Goal: Contribute content: Add original content to the website for others to see

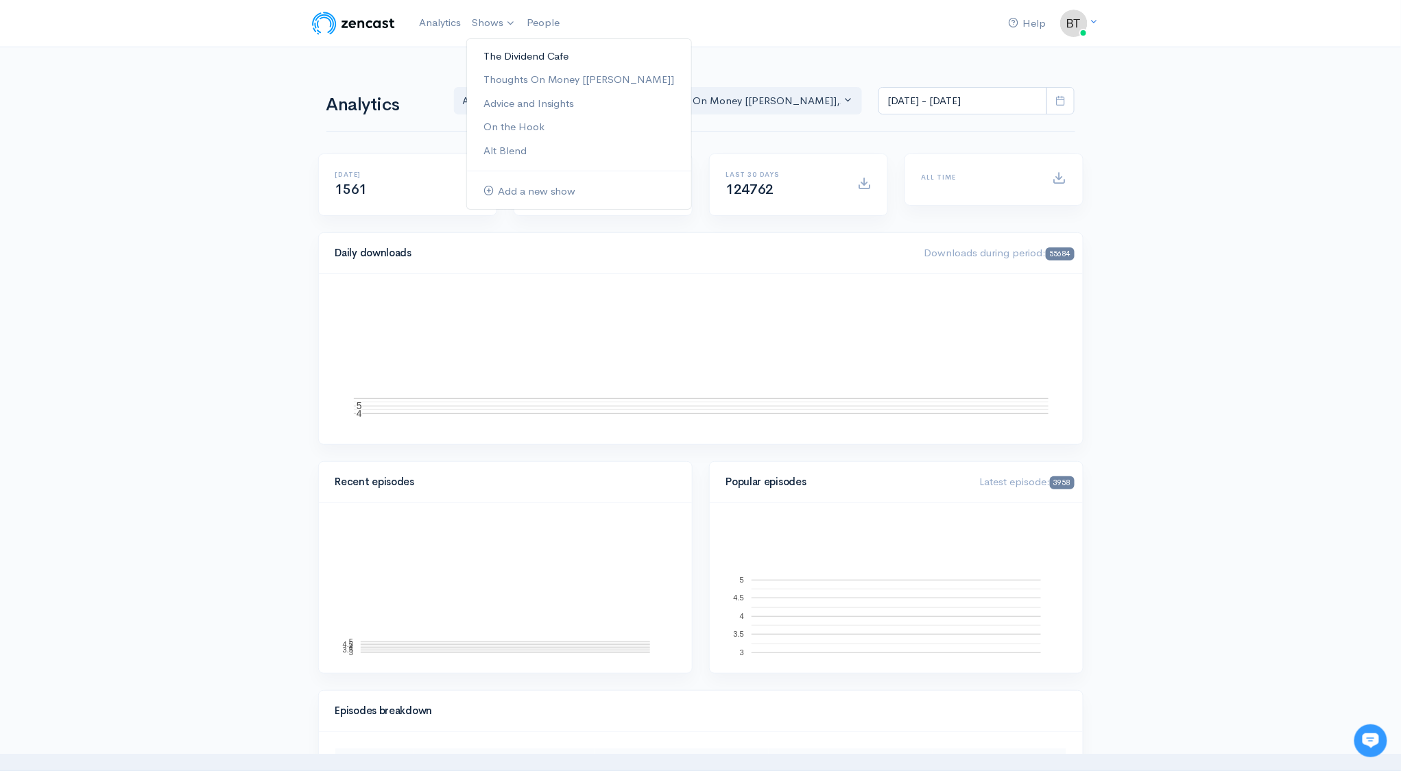
click at [505, 52] on link "The Dividend Cafe" at bounding box center [579, 57] width 224 height 24
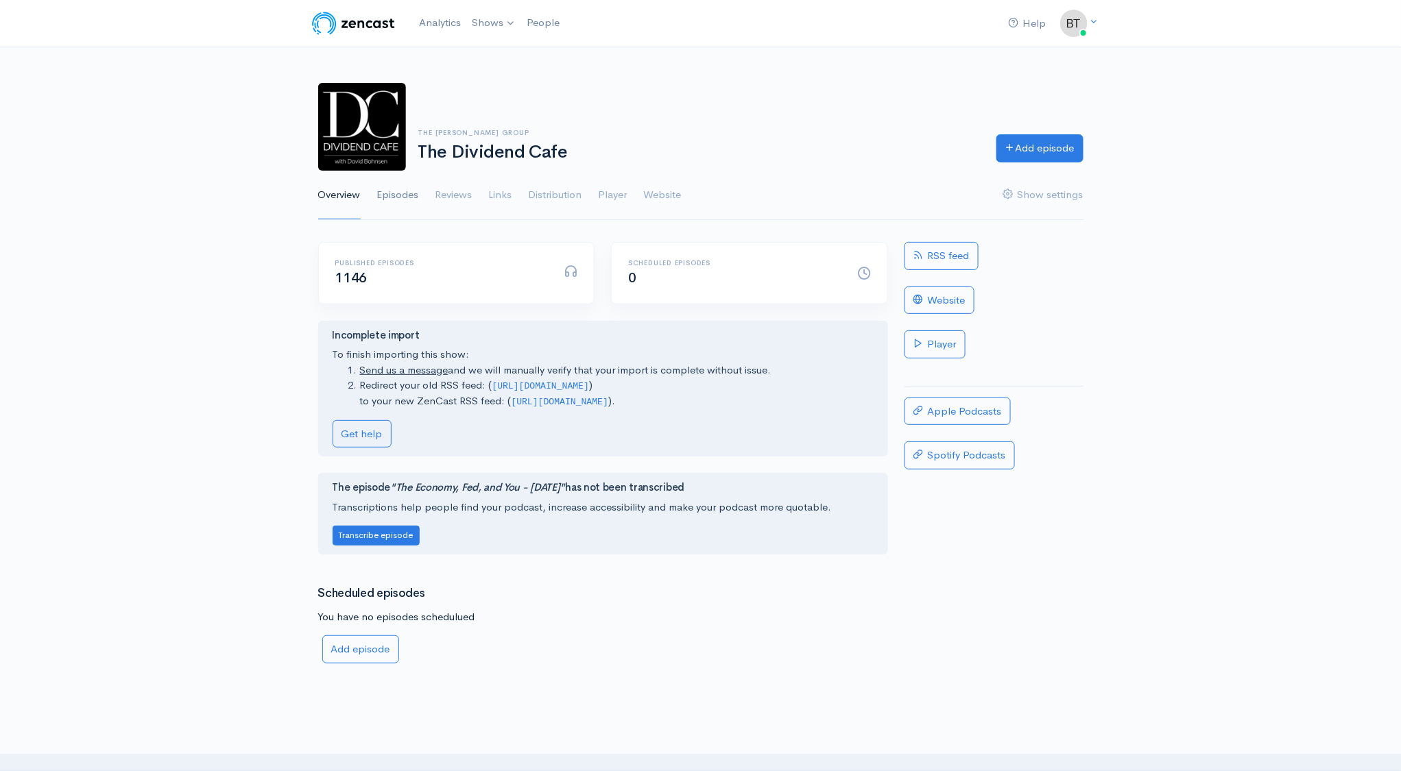
click at [391, 193] on link "Episodes" at bounding box center [398, 195] width 42 height 49
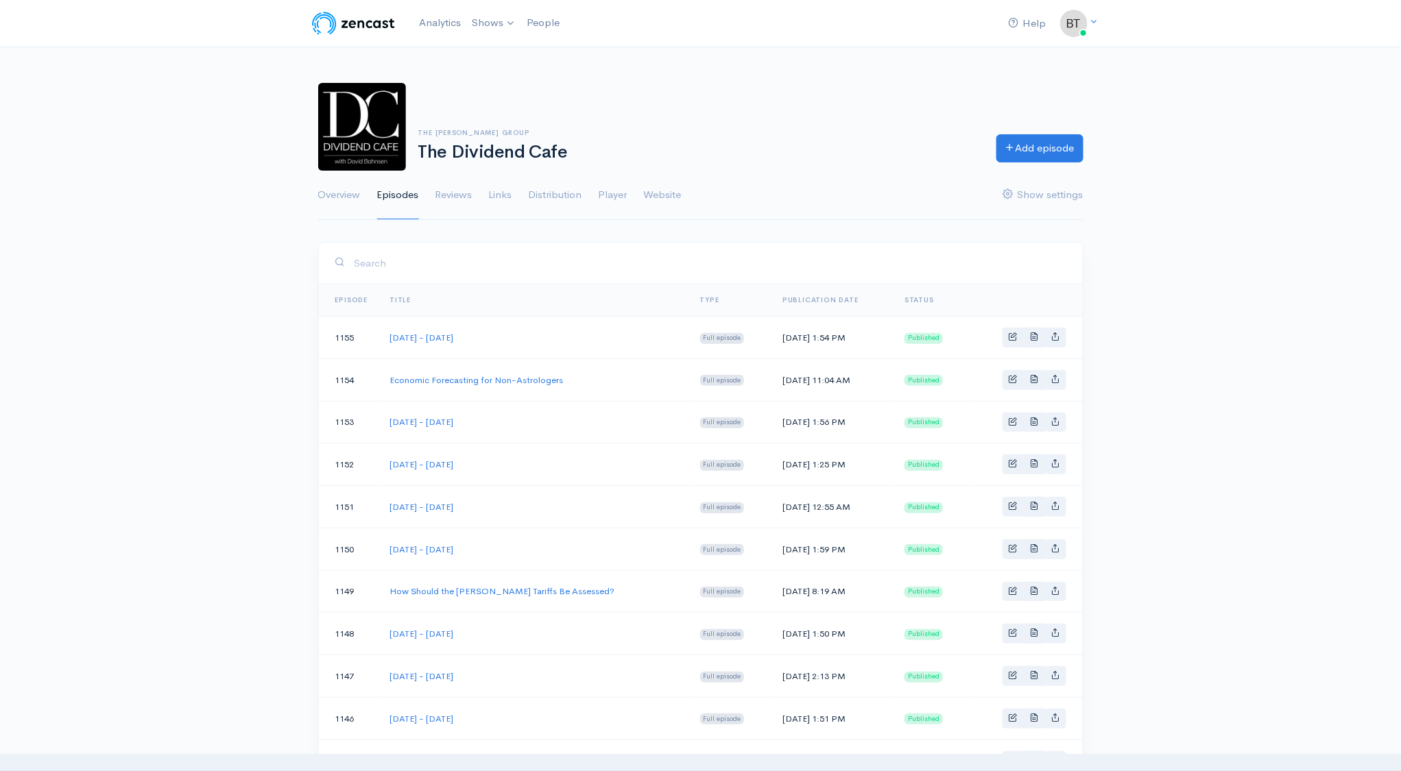
click at [540, 477] on td "[DATE] - [DATE]" at bounding box center [533, 465] width 311 height 43
drag, startPoint x: 505, startPoint y: 505, endPoint x: 386, endPoint y: 508, distance: 118.6
click at [386, 508] on td "[DATE] - [DATE]" at bounding box center [533, 507] width 311 height 43
copy link "[DATE] - [DATE]"
click at [1059, 152] on link "Add episode" at bounding box center [1039, 146] width 87 height 28
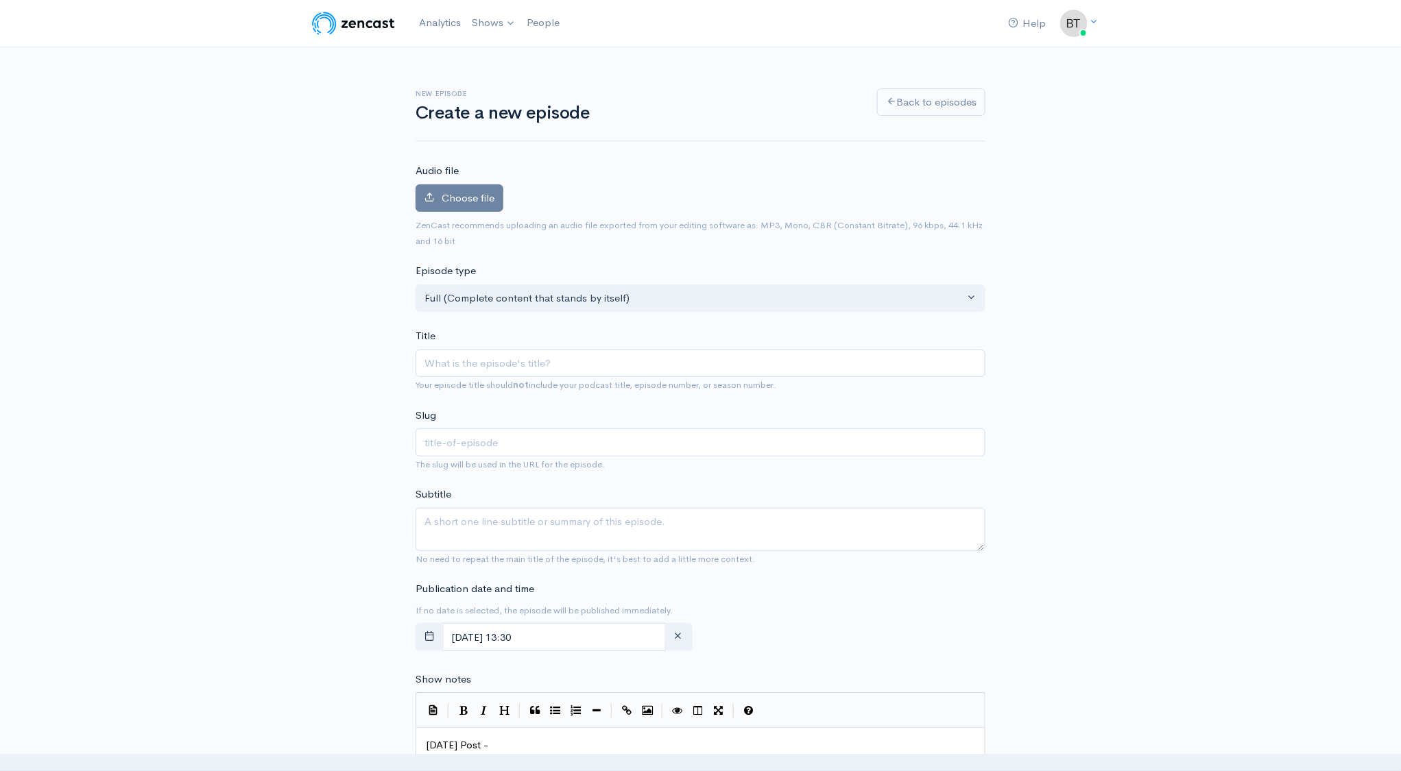
click at [432, 365] on input "Title" at bounding box center [700, 364] width 570 height 28
type input "Tuesday - August 5, 2025"
type input "tuesday-august-5-2025"
click at [507, 365] on input "Tuesday - August 5, 2025" at bounding box center [700, 364] width 570 height 28
type input "Tuesday - August 1, 2025"
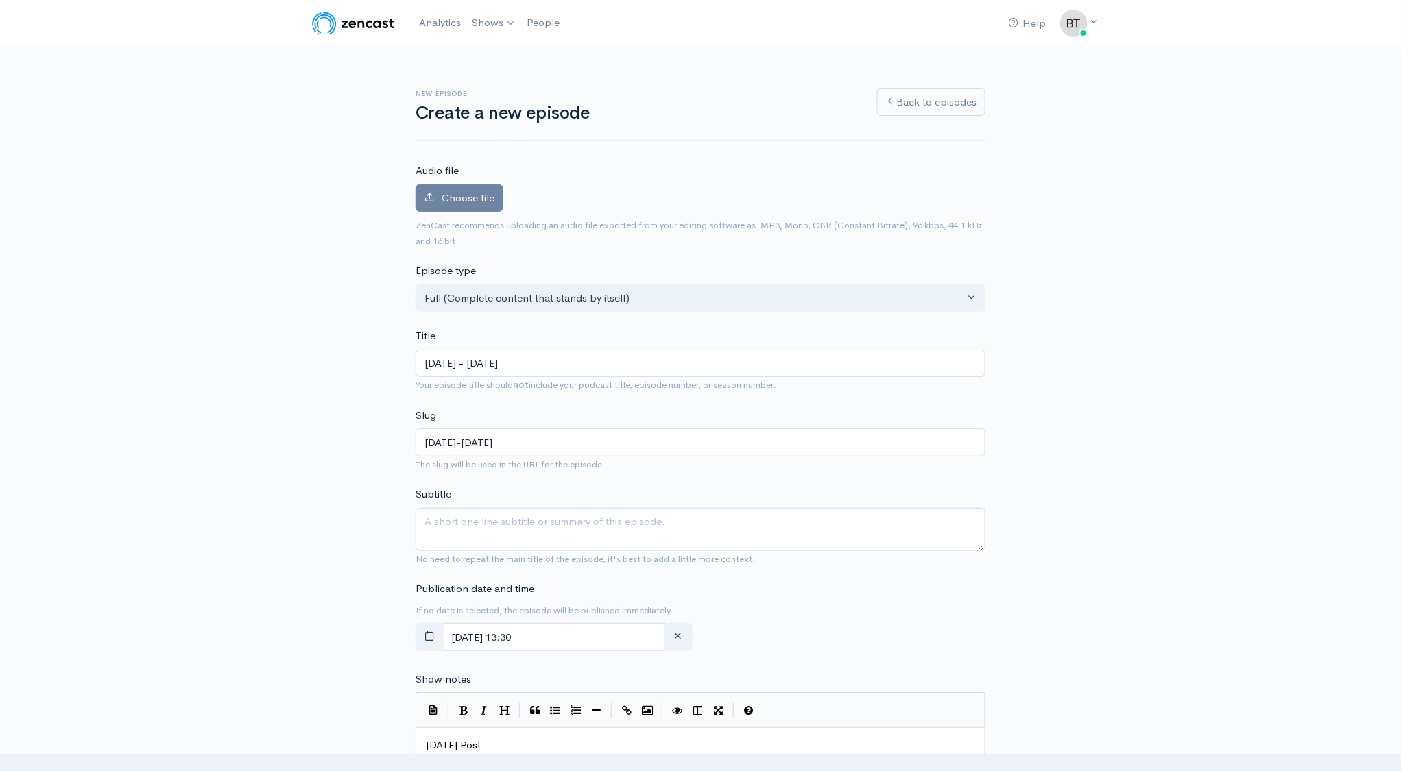
type input "tuesday-august-1-2025"
type input "[DATE] - [DATE]"
type input "[DATE]-[DATE]"
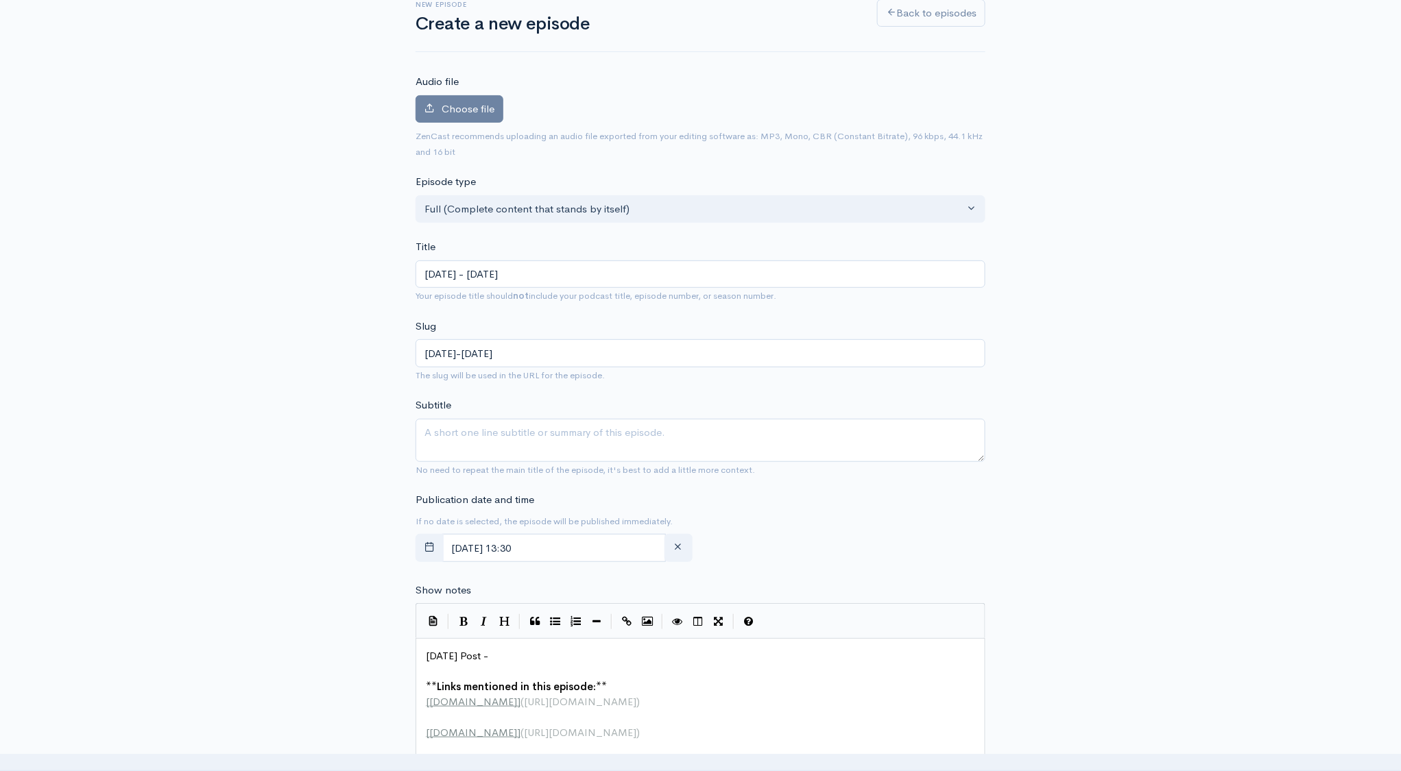
scroll to position [237, 0]
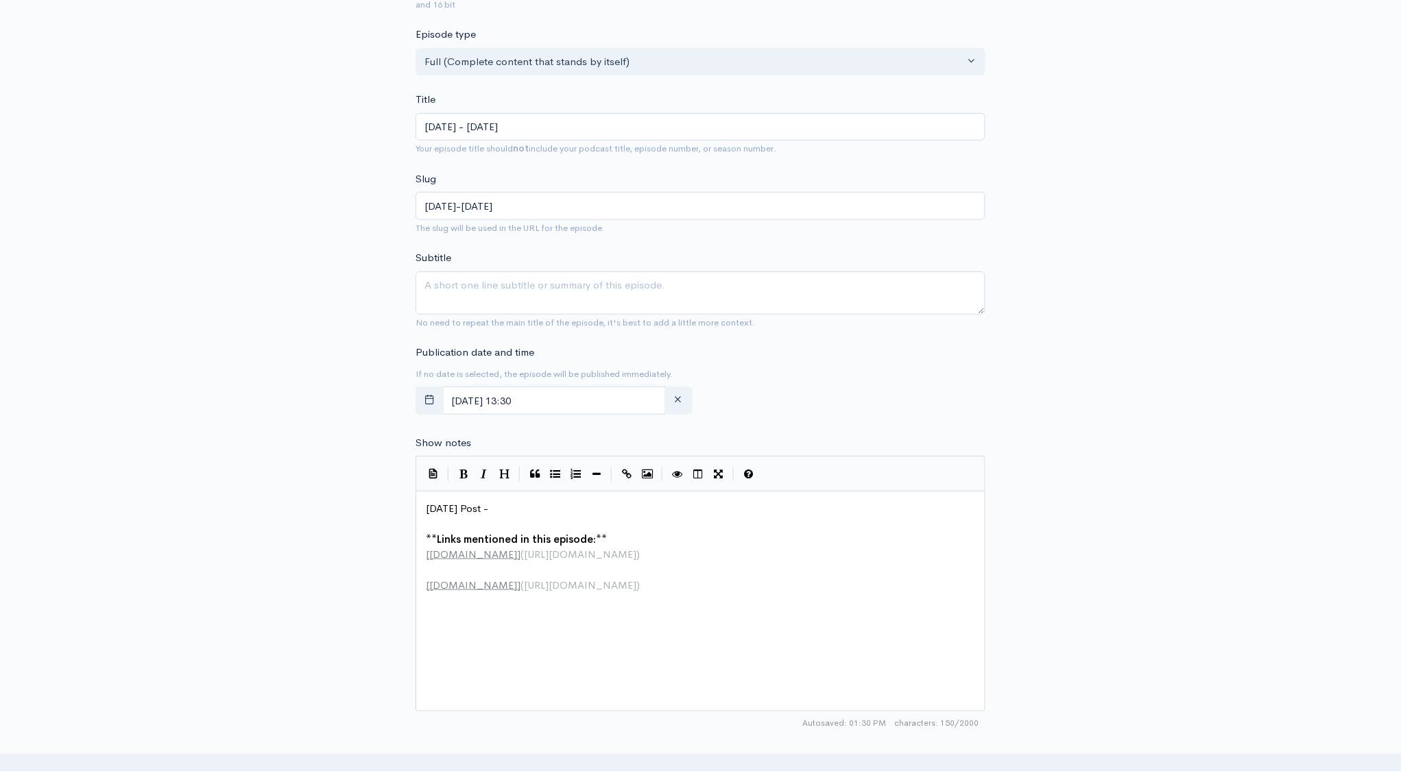
type input "[DATE] - [DATE]"
type textarea "Today's Post -"
drag, startPoint x: 521, startPoint y: 511, endPoint x: 404, endPoint y: 509, distance: 117.3
click at [591, 400] on input "[DATE] 13:30" at bounding box center [554, 401] width 224 height 28
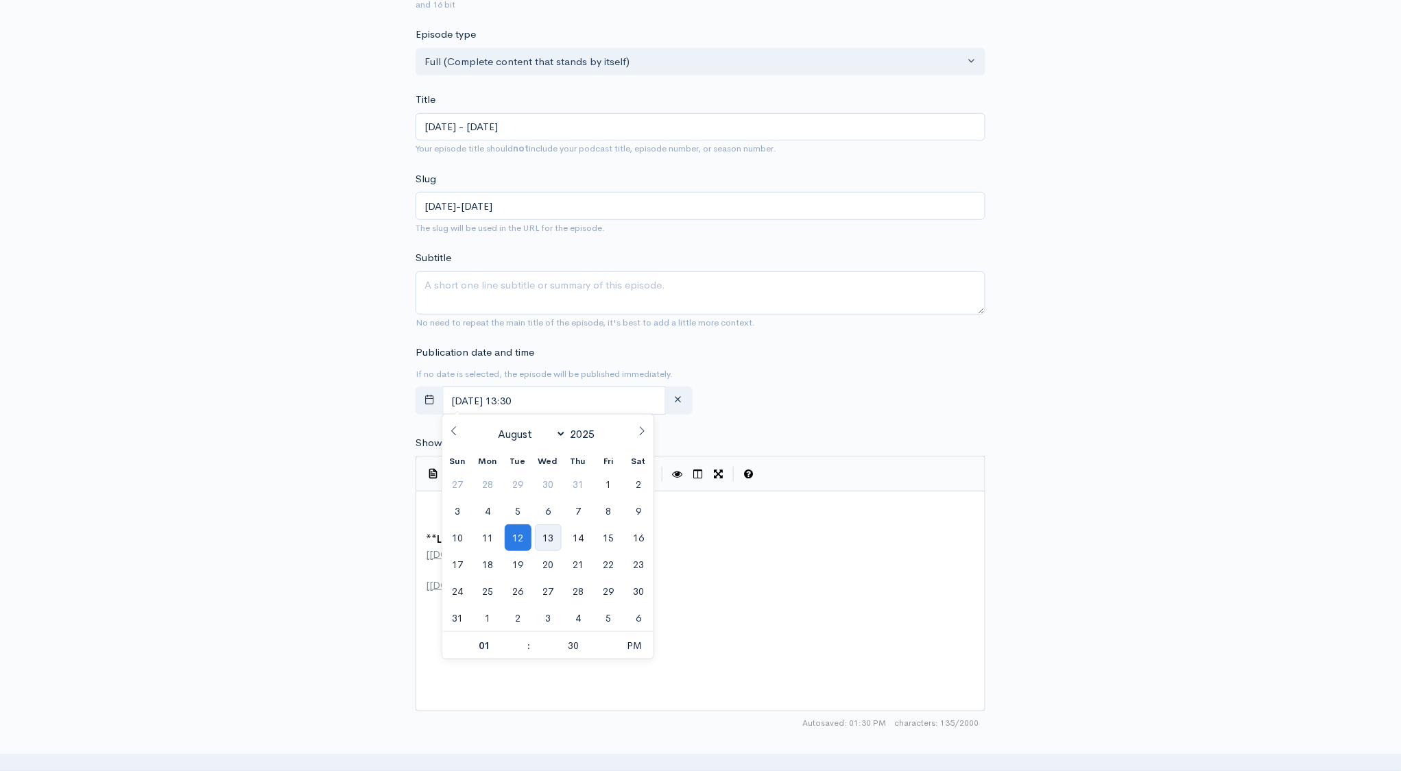
click at [555, 540] on span "13" at bounding box center [548, 537] width 27 height 27
type input "August, 13 2025 13:30"
click at [1161, 430] on div "New episode Create a new episode Back to episodes Audio file Choose file 0 ZenC…" at bounding box center [700, 491] width 1401 height 1360
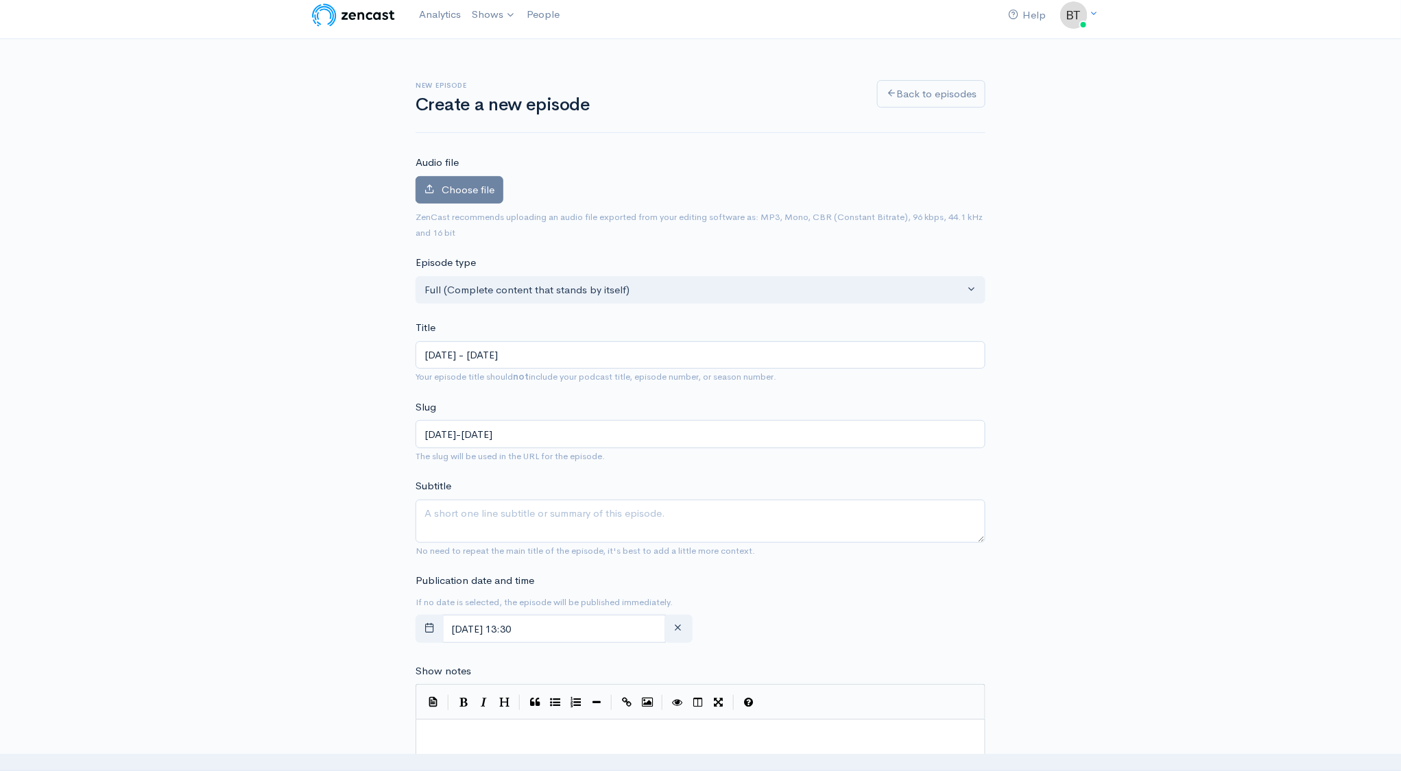
scroll to position [0, 0]
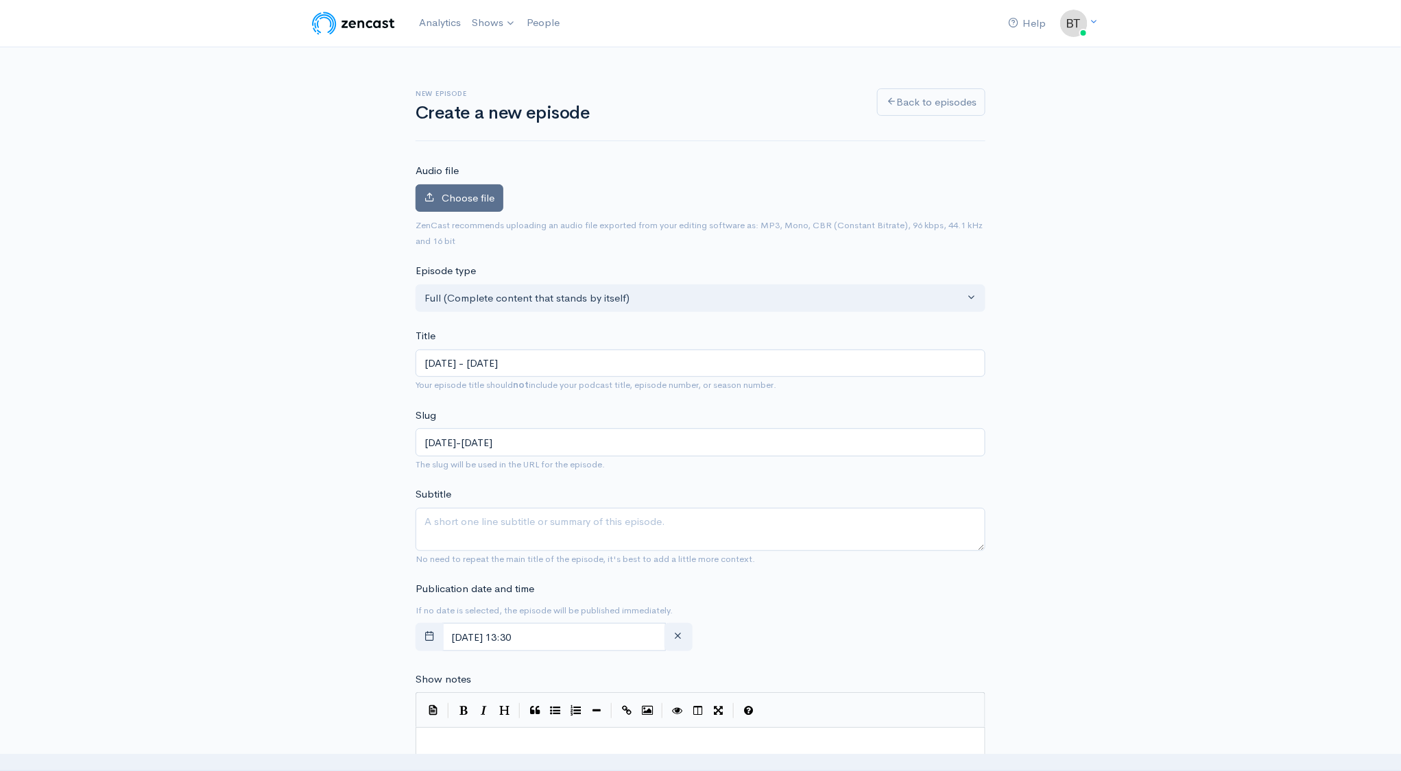
click at [474, 202] on span "Choose file" at bounding box center [468, 197] width 53 height 13
click at [0, 0] on input "Choose file" at bounding box center [0, 0] width 0 height 0
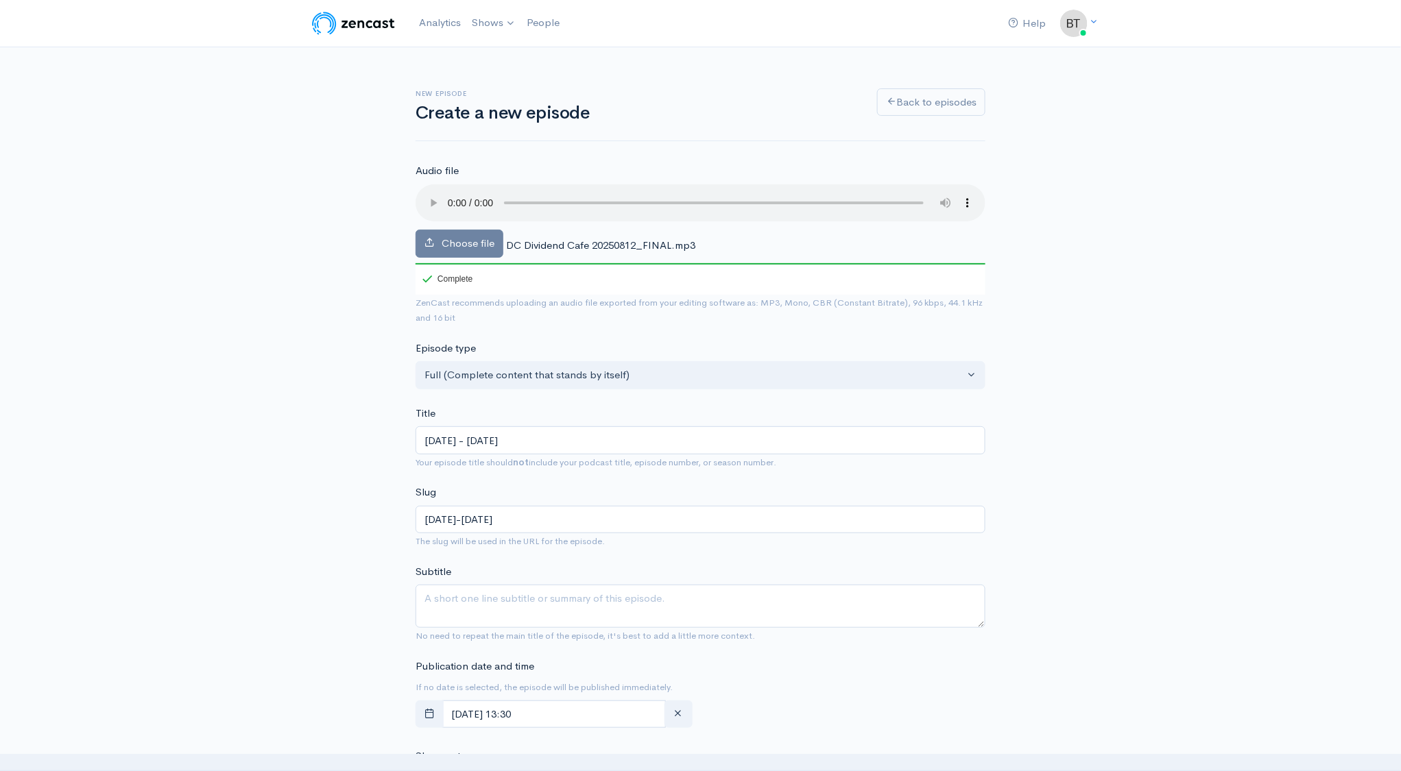
scroll to position [135, 0]
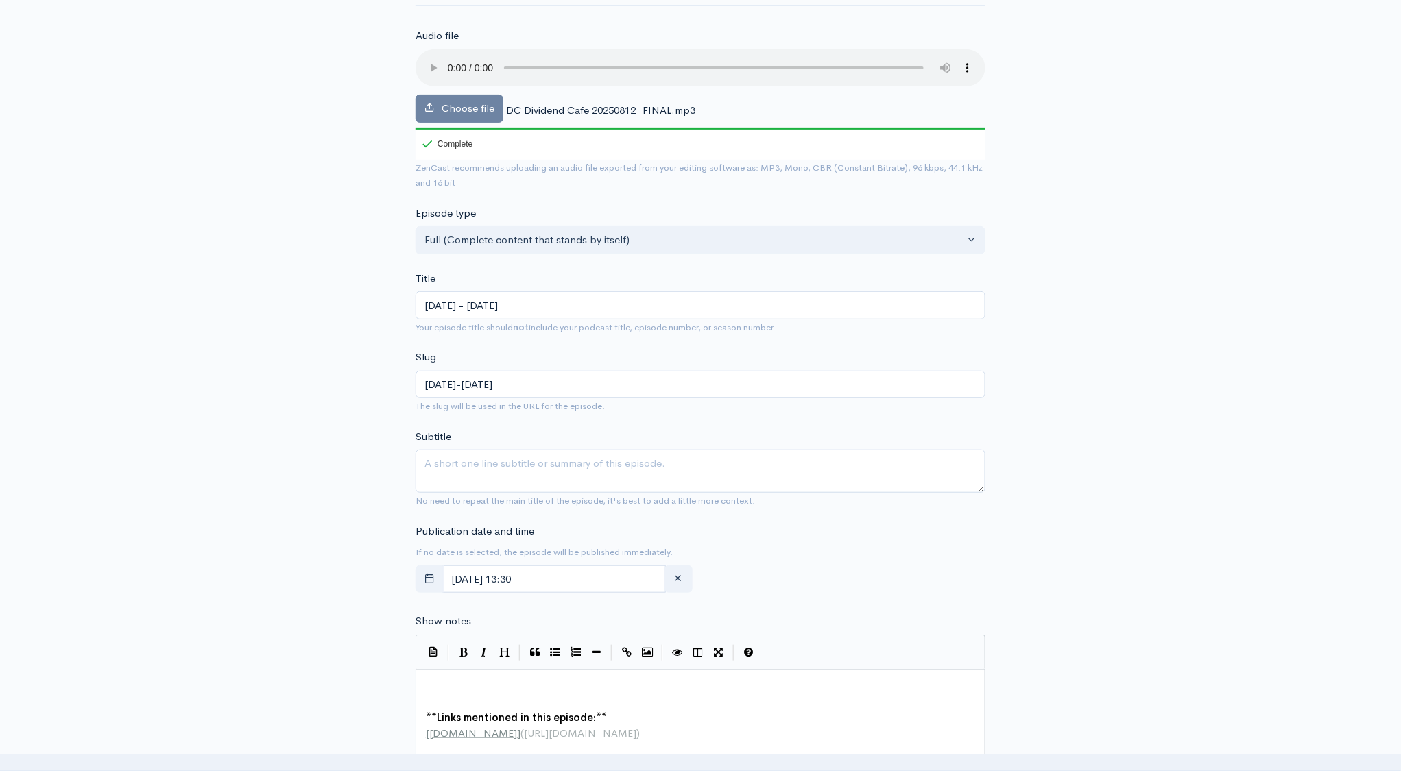
click at [465, 680] on pre "​" at bounding box center [705, 687] width 564 height 16
paste textarea
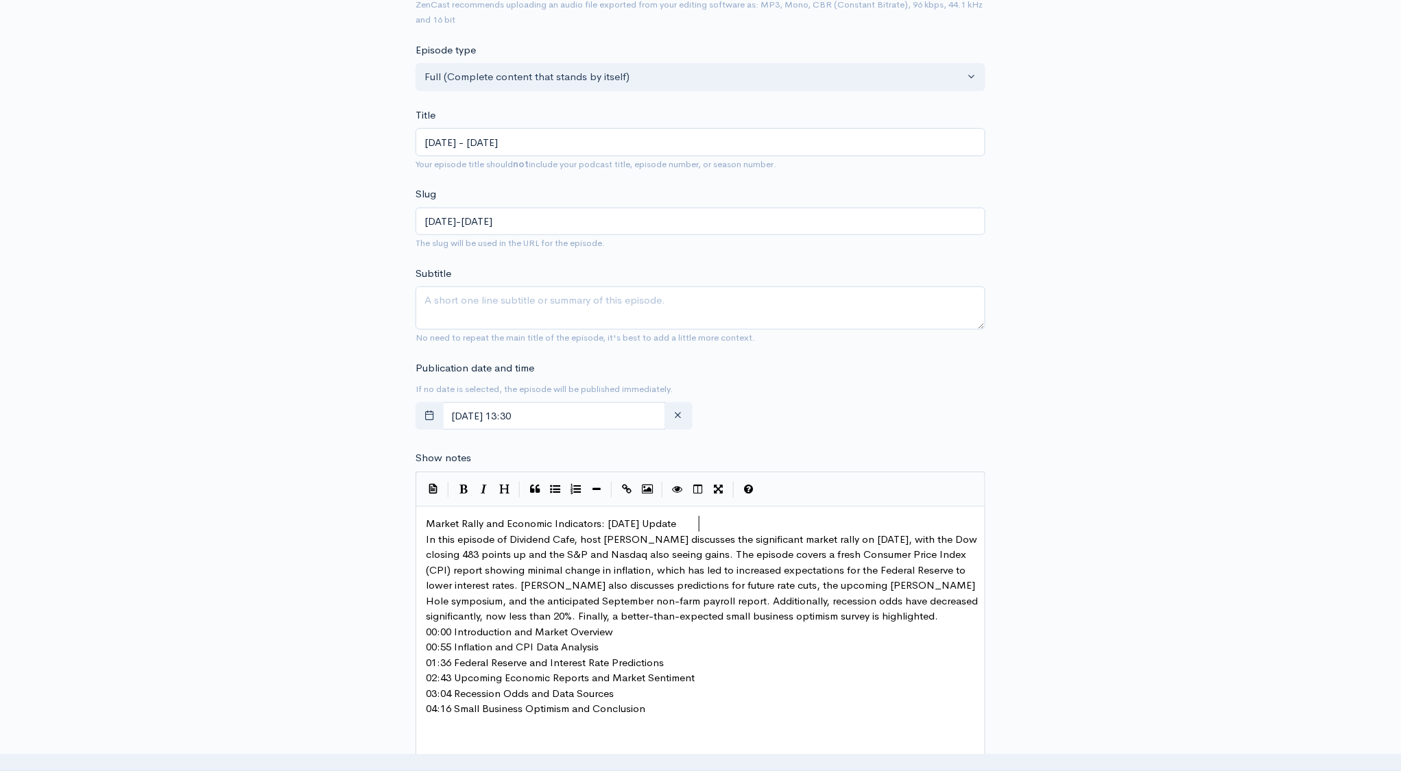
click at [721, 525] on pre "Market Rally and Economic Indicators: [DATE] Update" at bounding box center [705, 524] width 564 height 16
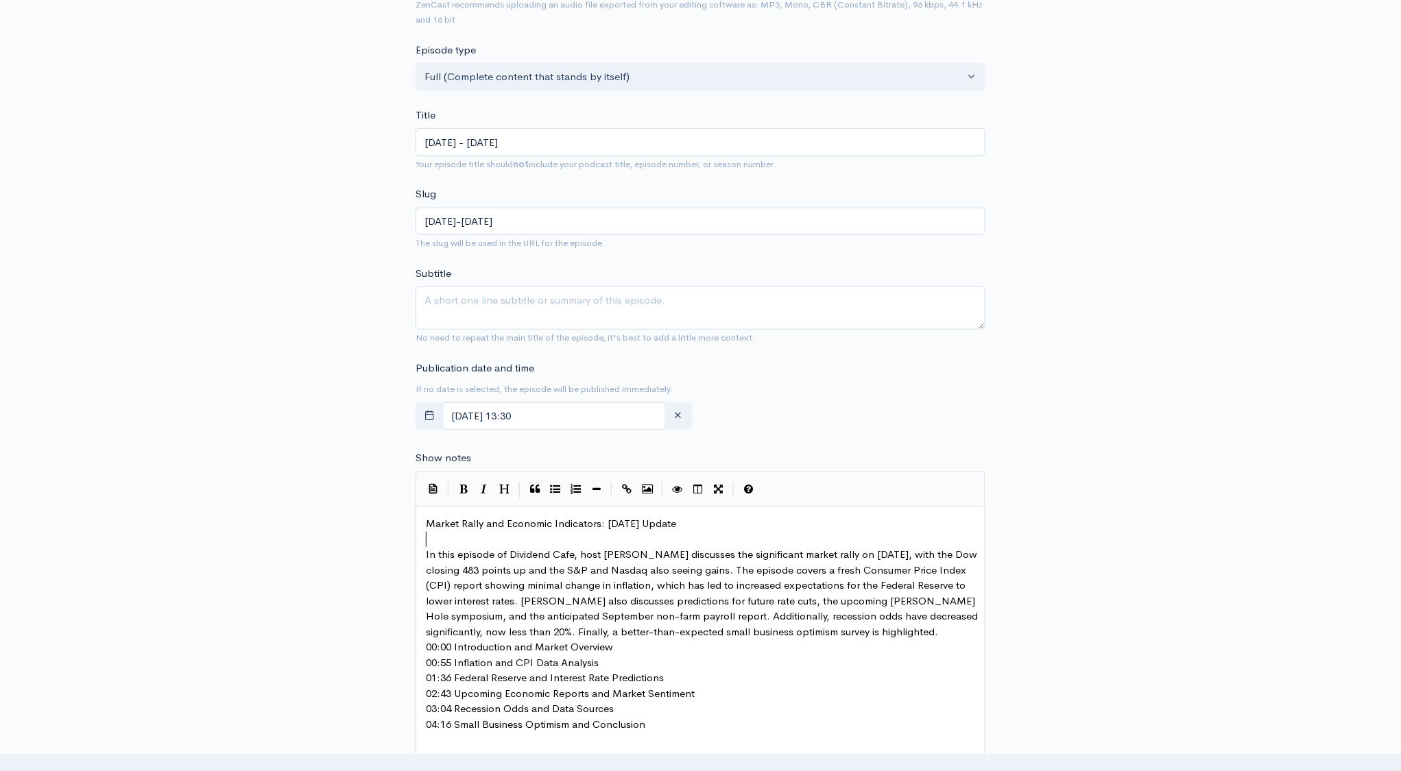
click at [868, 633] on pre "In this episode of Dividend Cafe, host Brian Sitel discusses the significant ma…" at bounding box center [705, 593] width 564 height 93
click at [638, 660] on pre "00:00 Introduction and Market Overview" at bounding box center [705, 663] width 564 height 16
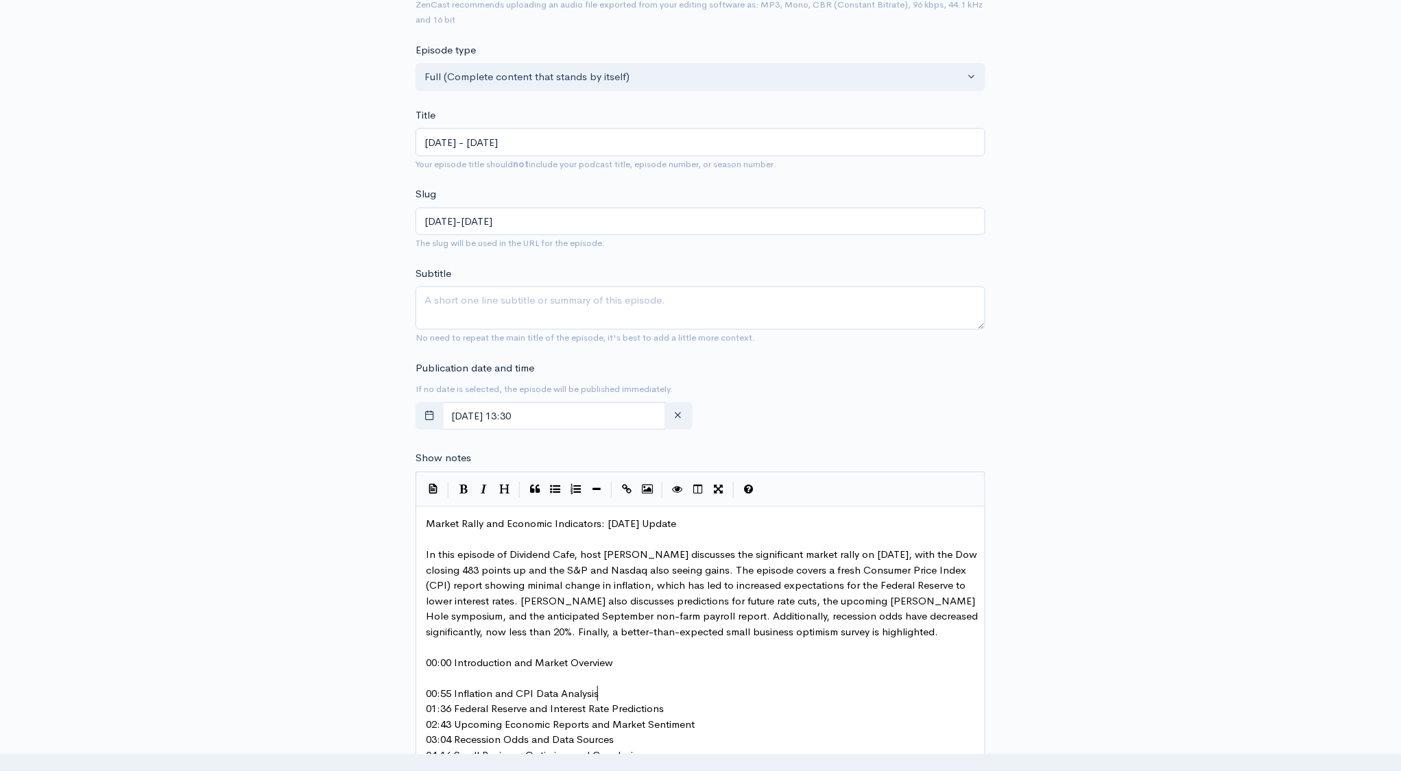
click at [612, 692] on pre "00:55 Inflation and CPI Data Analysis" at bounding box center [705, 694] width 564 height 16
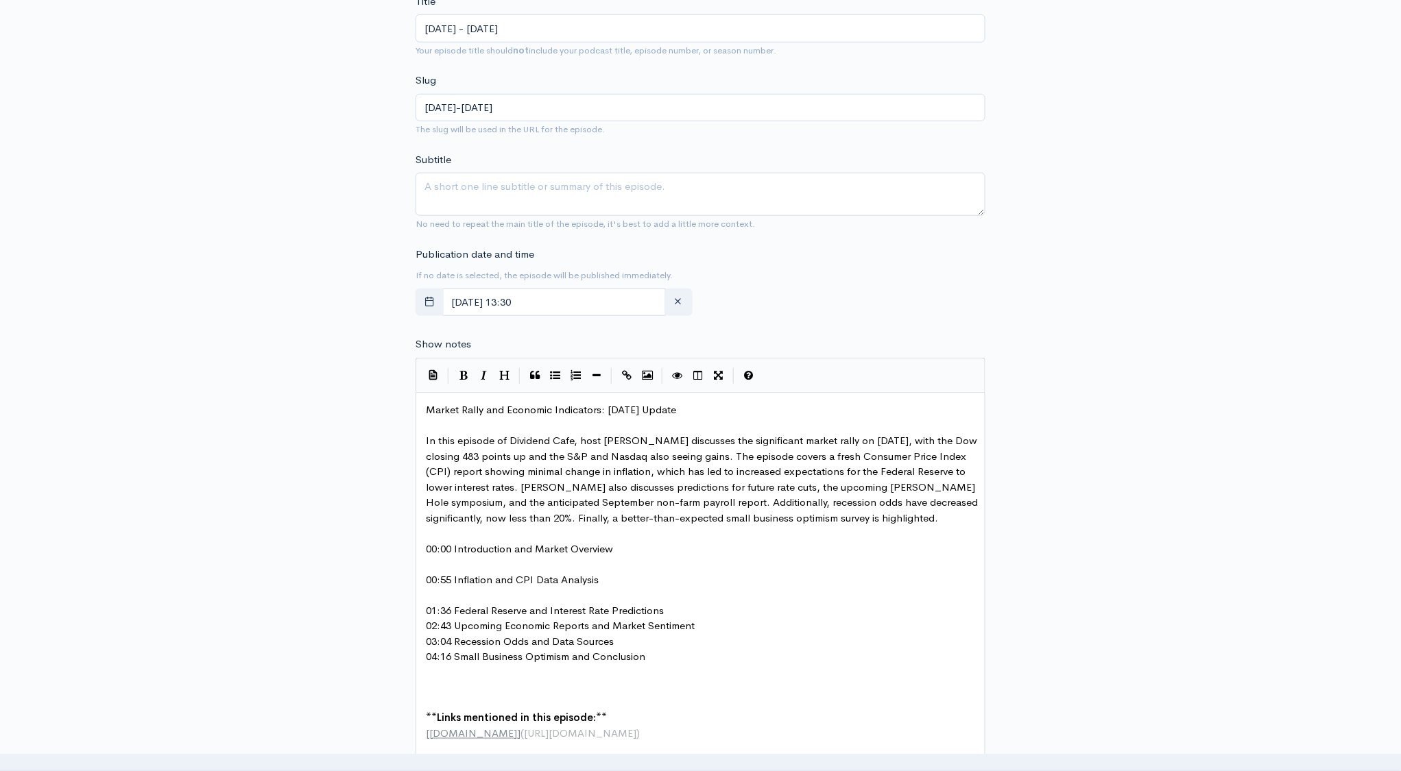
scroll to position [476, 0]
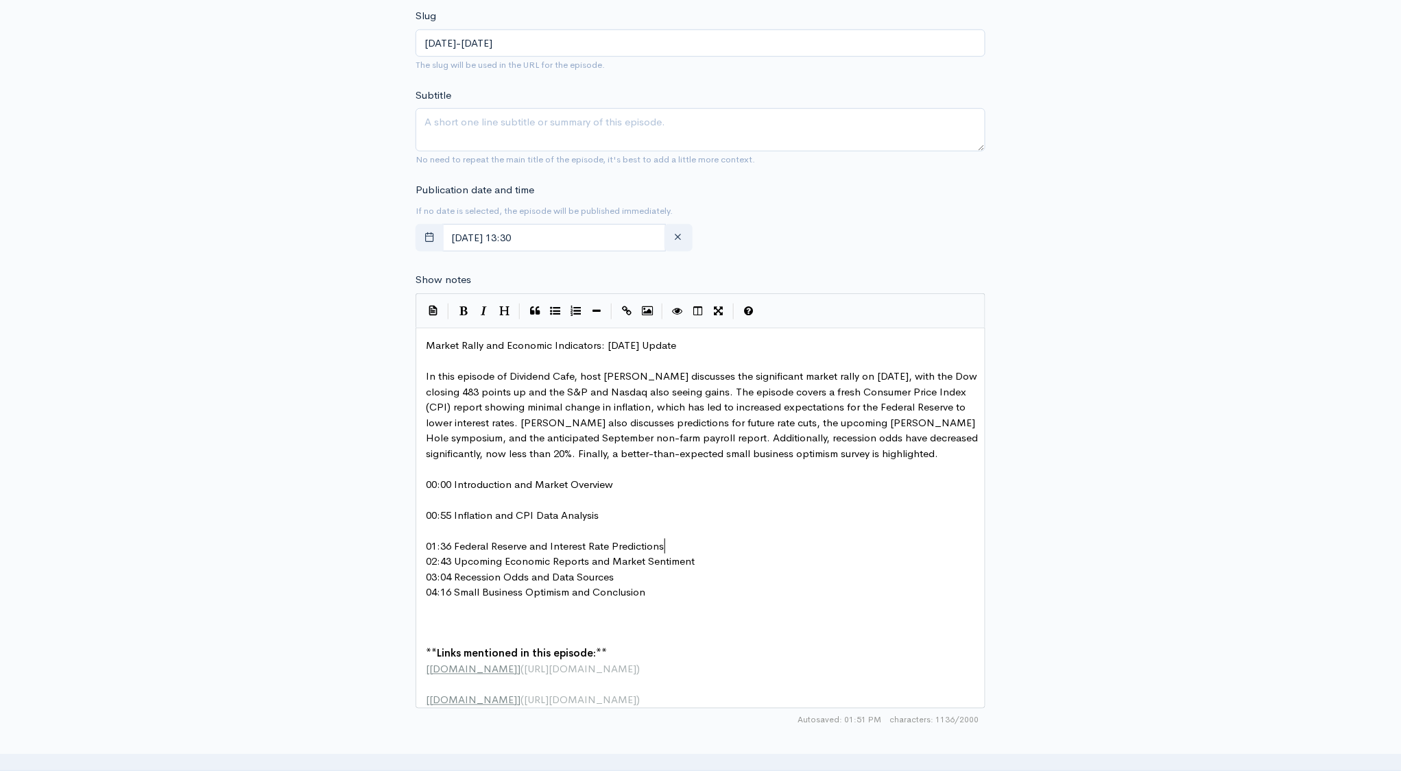
click at [691, 545] on pre "01:36 Federal Reserve and Interest Rate Predictions" at bounding box center [705, 547] width 564 height 16
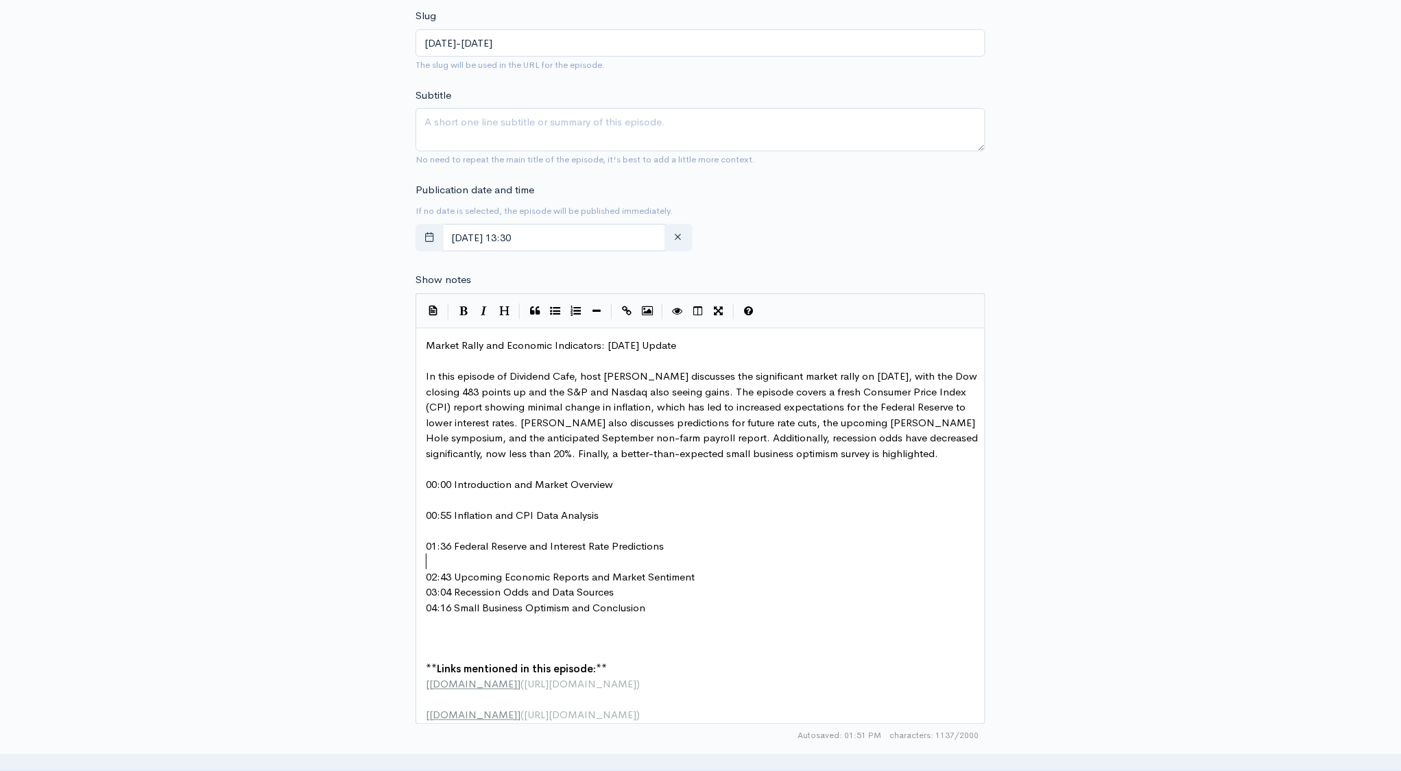
click at [707, 573] on pre "02:43 Upcoming Economic Reports and Market Sentiment" at bounding box center [705, 578] width 564 height 16
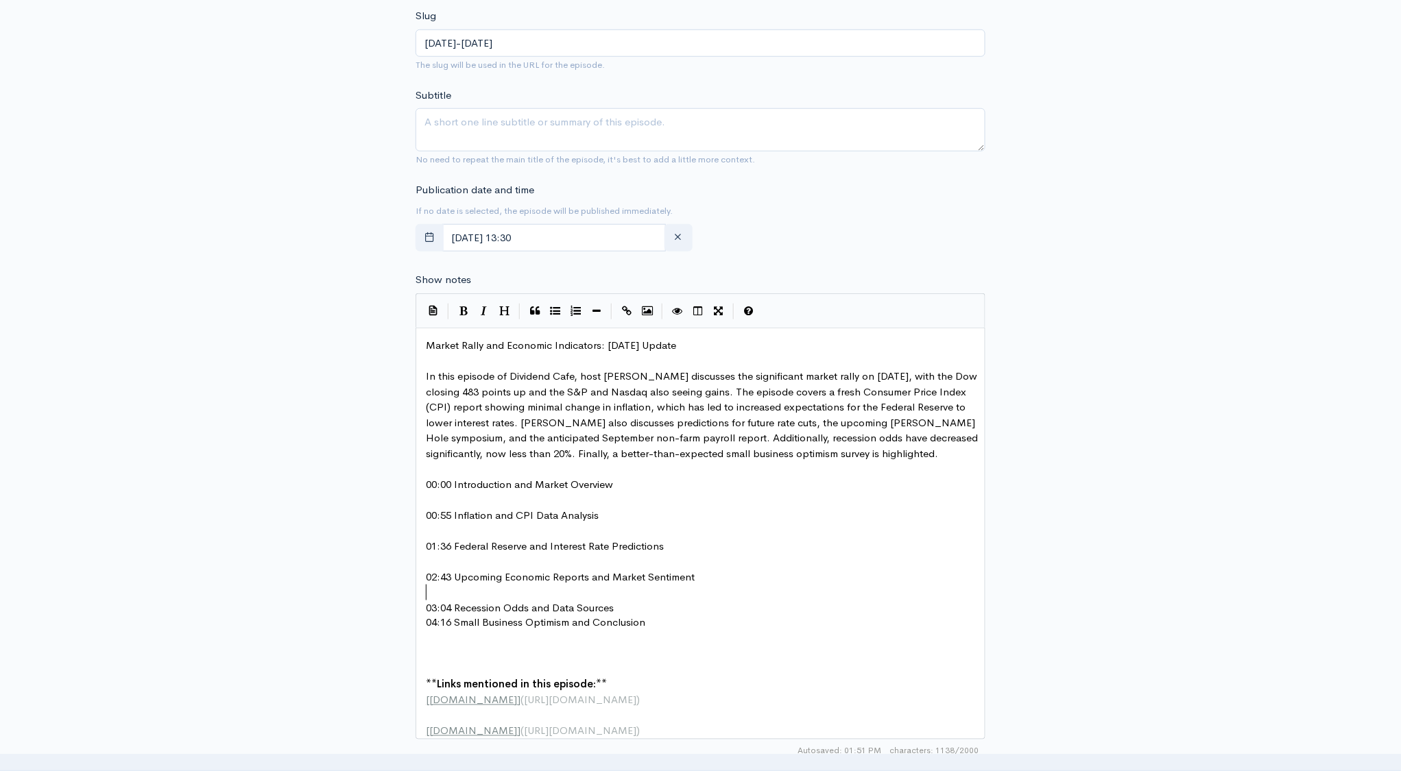
click at [636, 603] on pre "03:04 Recession Odds and Data Sources" at bounding box center [705, 609] width 564 height 16
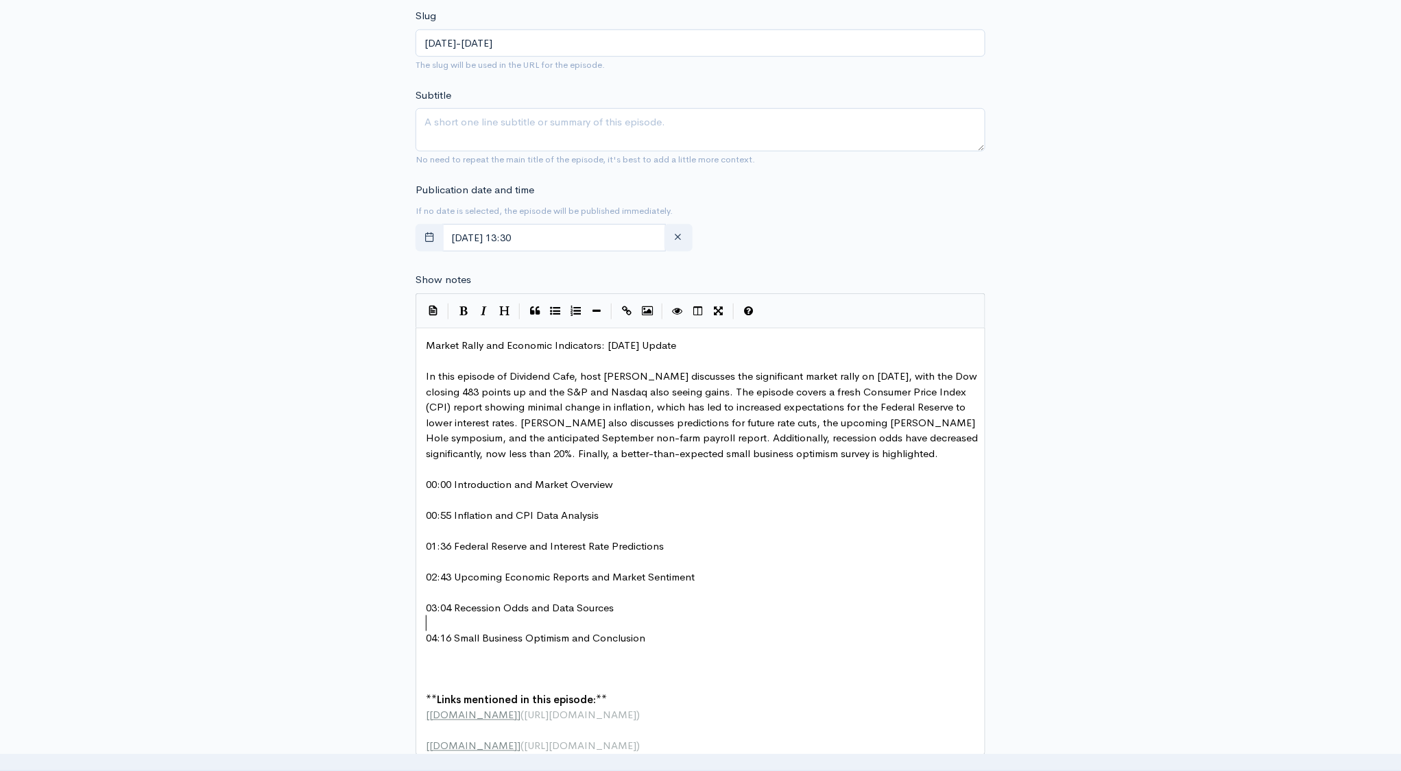
click at [503, 667] on pre "​" at bounding box center [705, 670] width 564 height 16
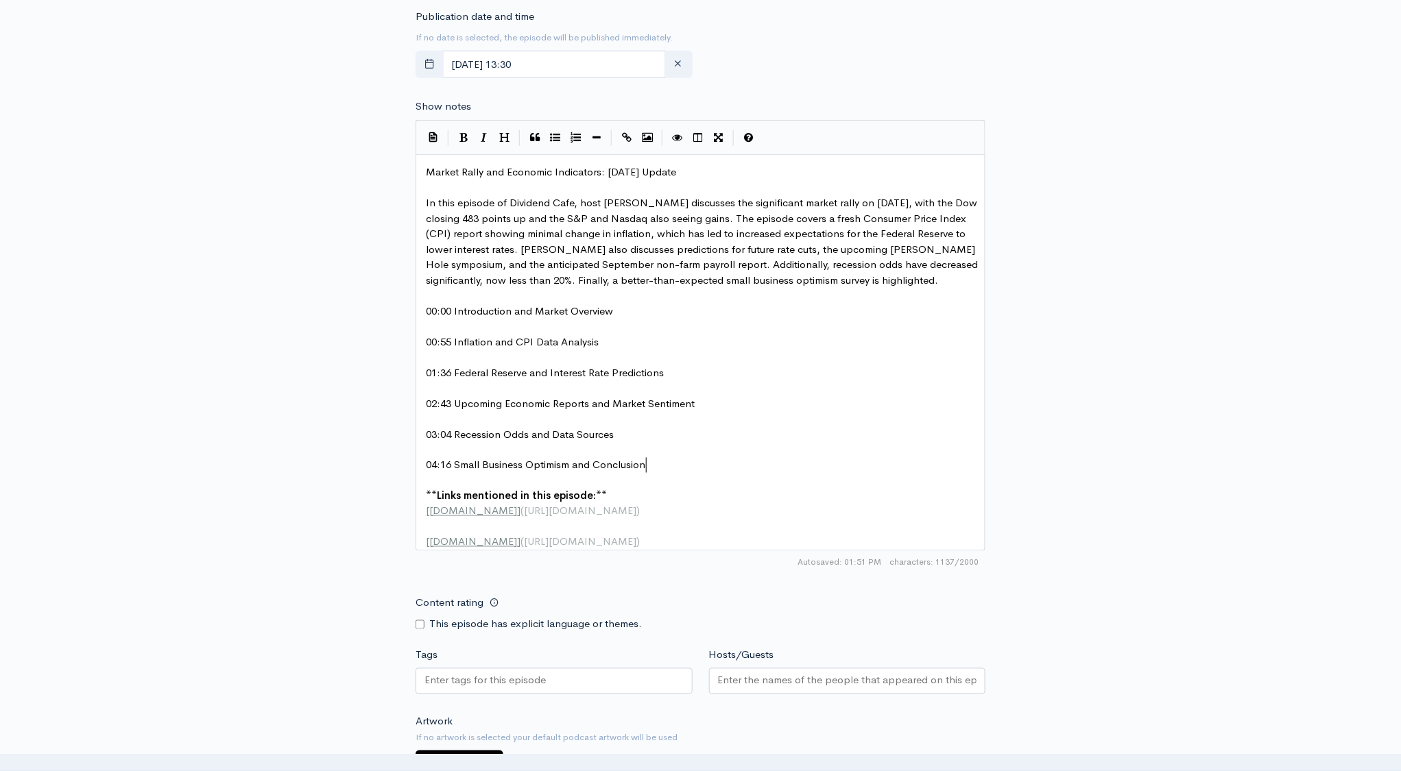
scroll to position [707, 0]
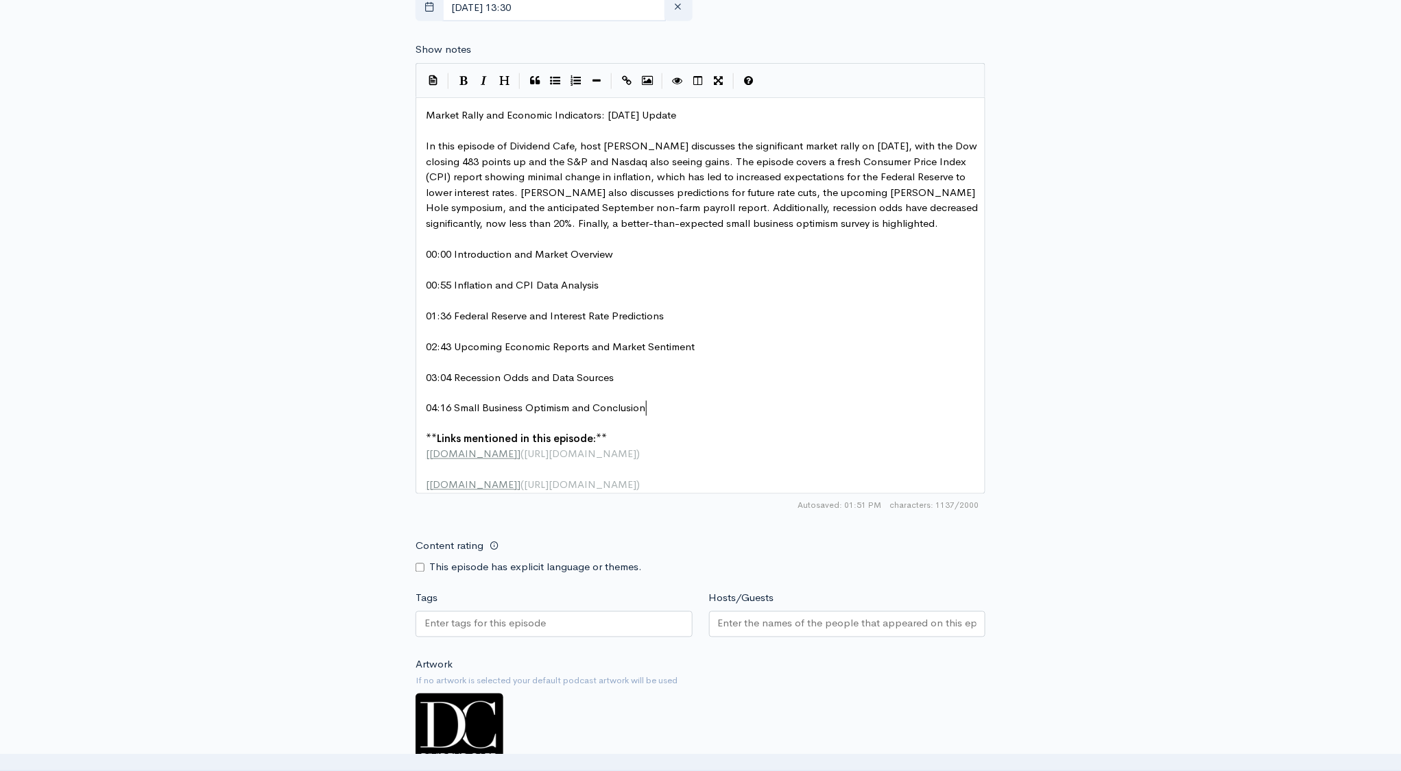
click at [844, 628] on input "Hosts/Guests" at bounding box center [847, 624] width 259 height 16
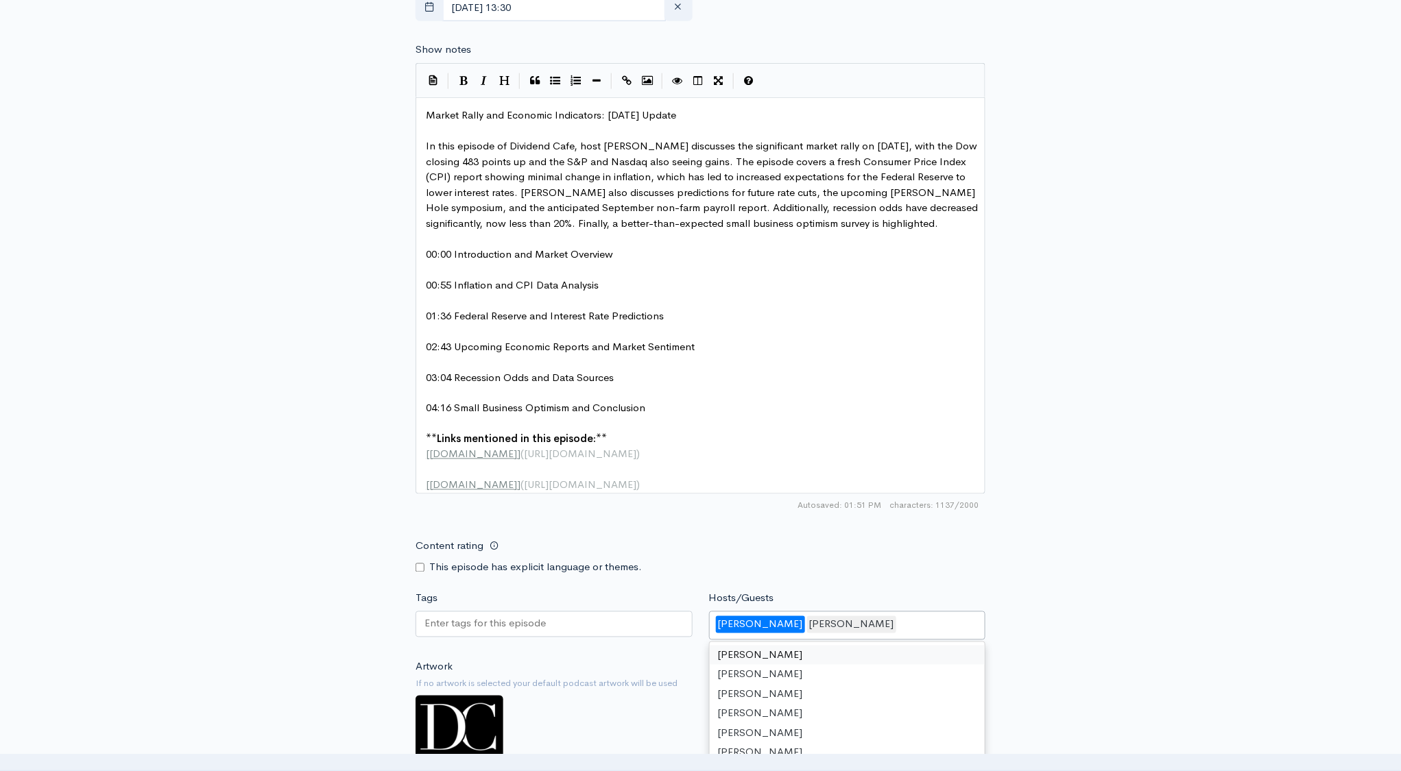
click at [781, 631] on div "David Bahnsen" at bounding box center [760, 624] width 89 height 17
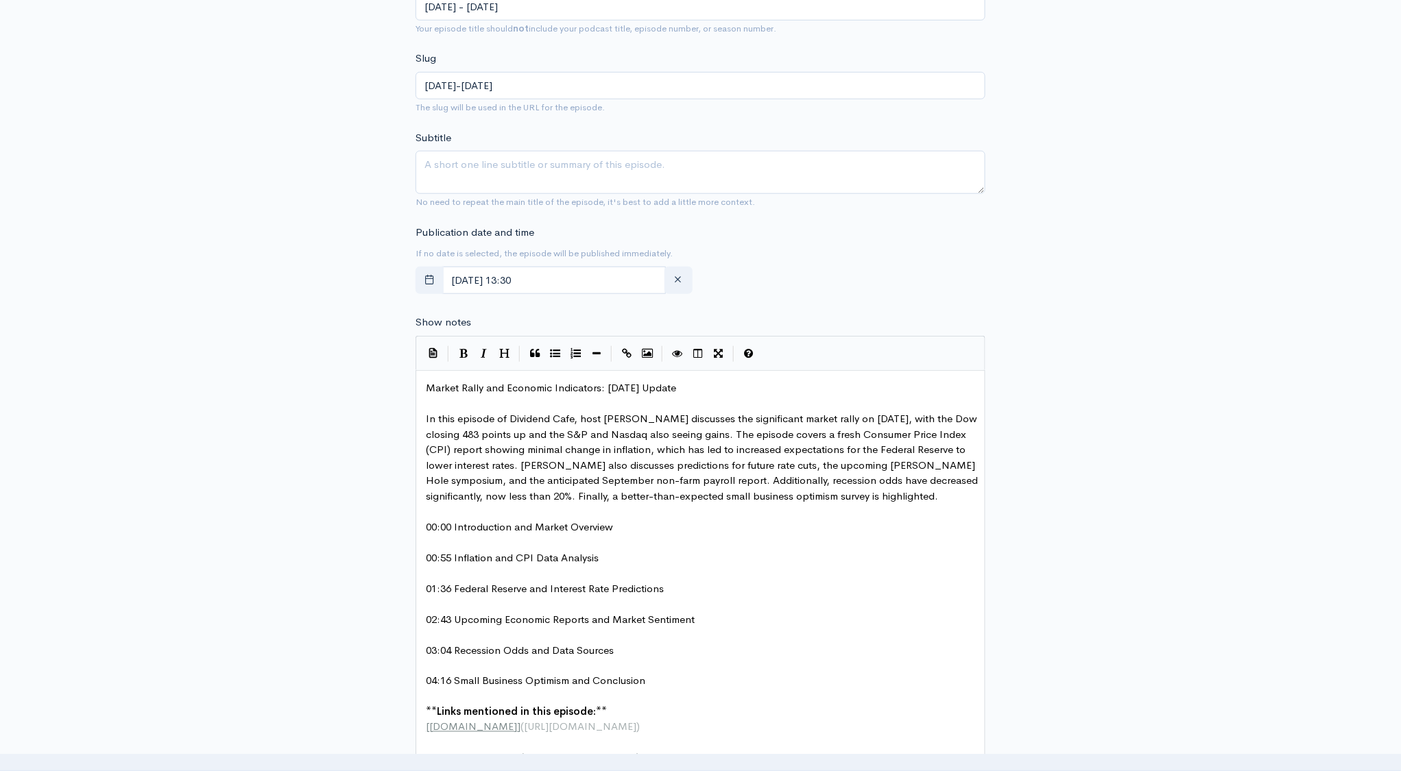
scroll to position [389, 0]
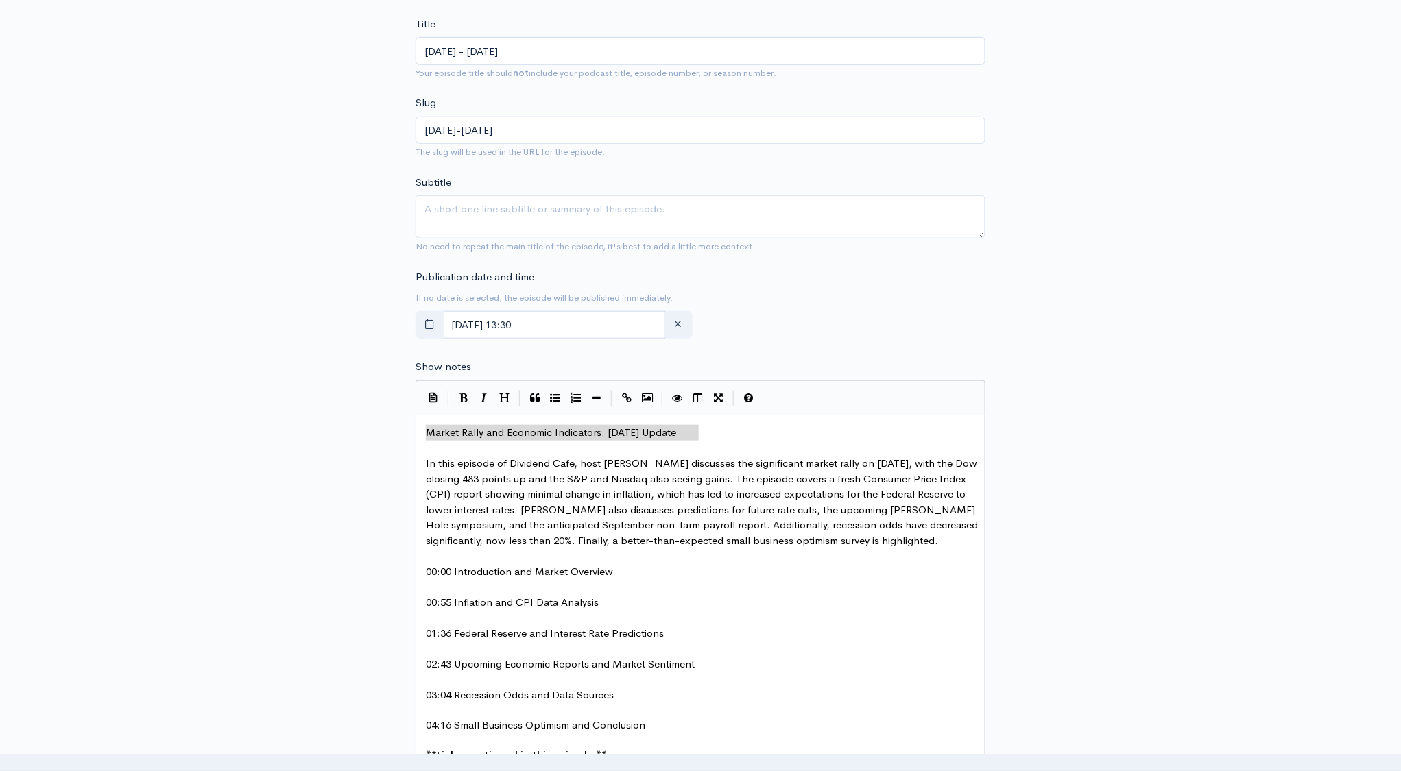
type textarea "Market Rally and Economic Indicators: [DATE] Update"
drag, startPoint x: 716, startPoint y: 433, endPoint x: 404, endPoint y: 437, distance: 312.0
click at [466, 220] on textarea "Subtitle" at bounding box center [700, 216] width 570 height 43
paste textarea "Market Rally and Economic Indicators: [DATE] Update"
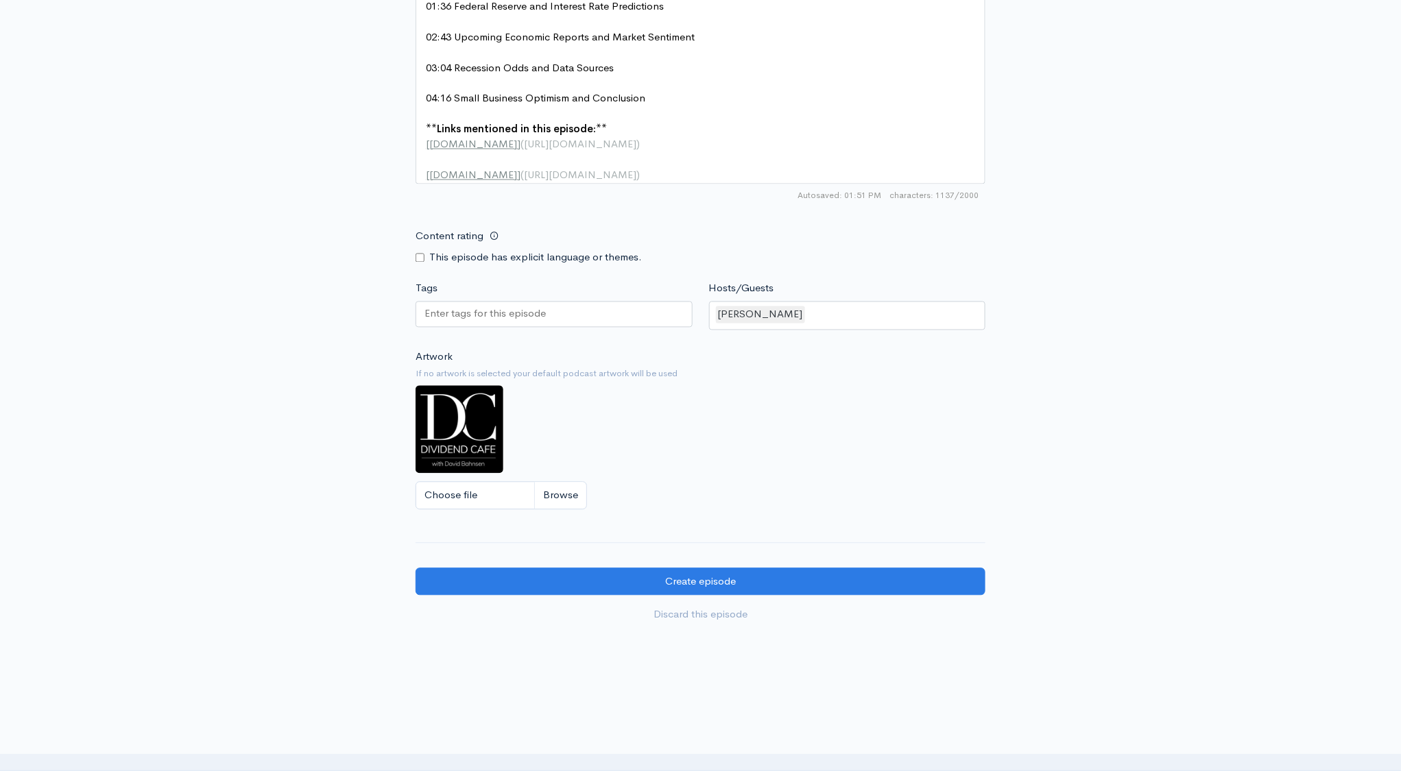
scroll to position [1077, 0]
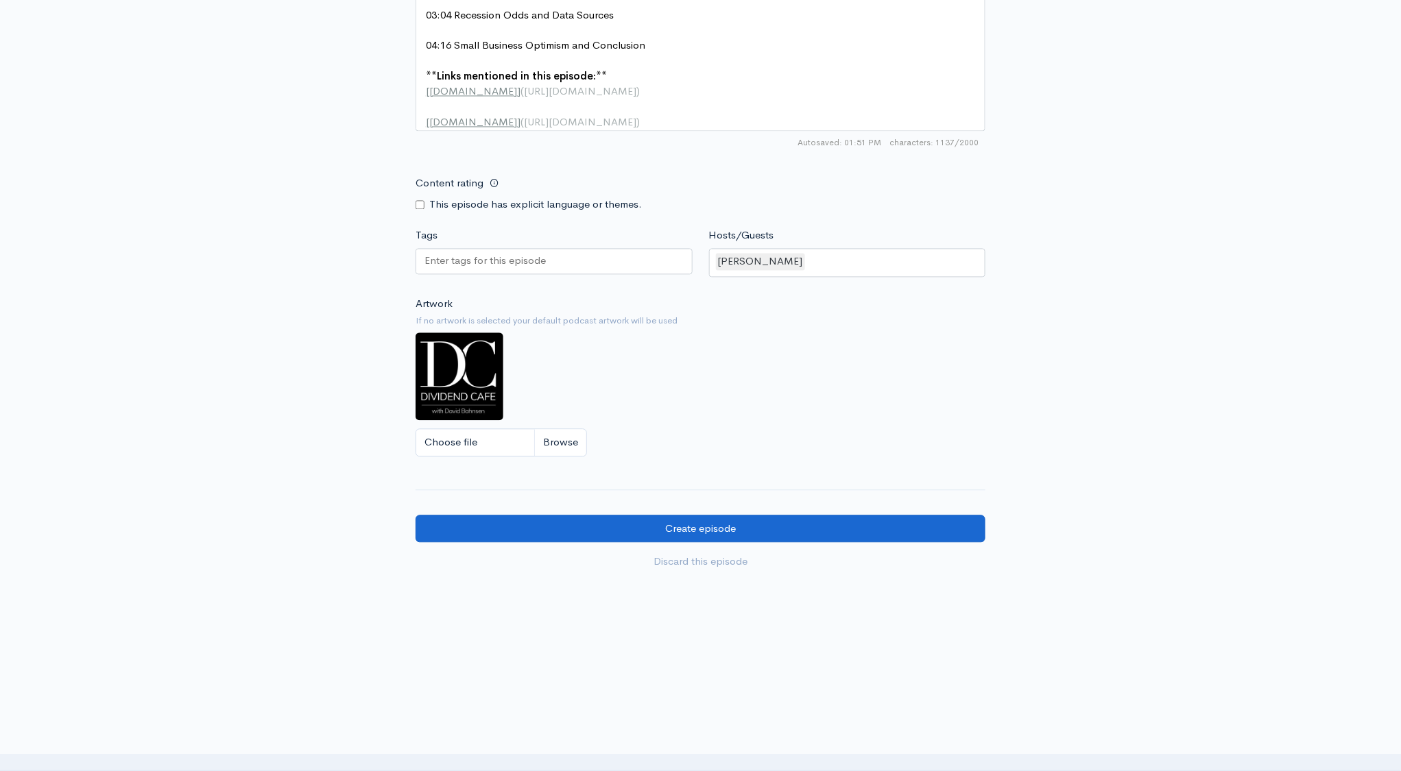
type textarea "Market Rally and Economic Indicators: [DATE] Update"
click at [607, 527] on input "Create episode" at bounding box center [700, 530] width 570 height 28
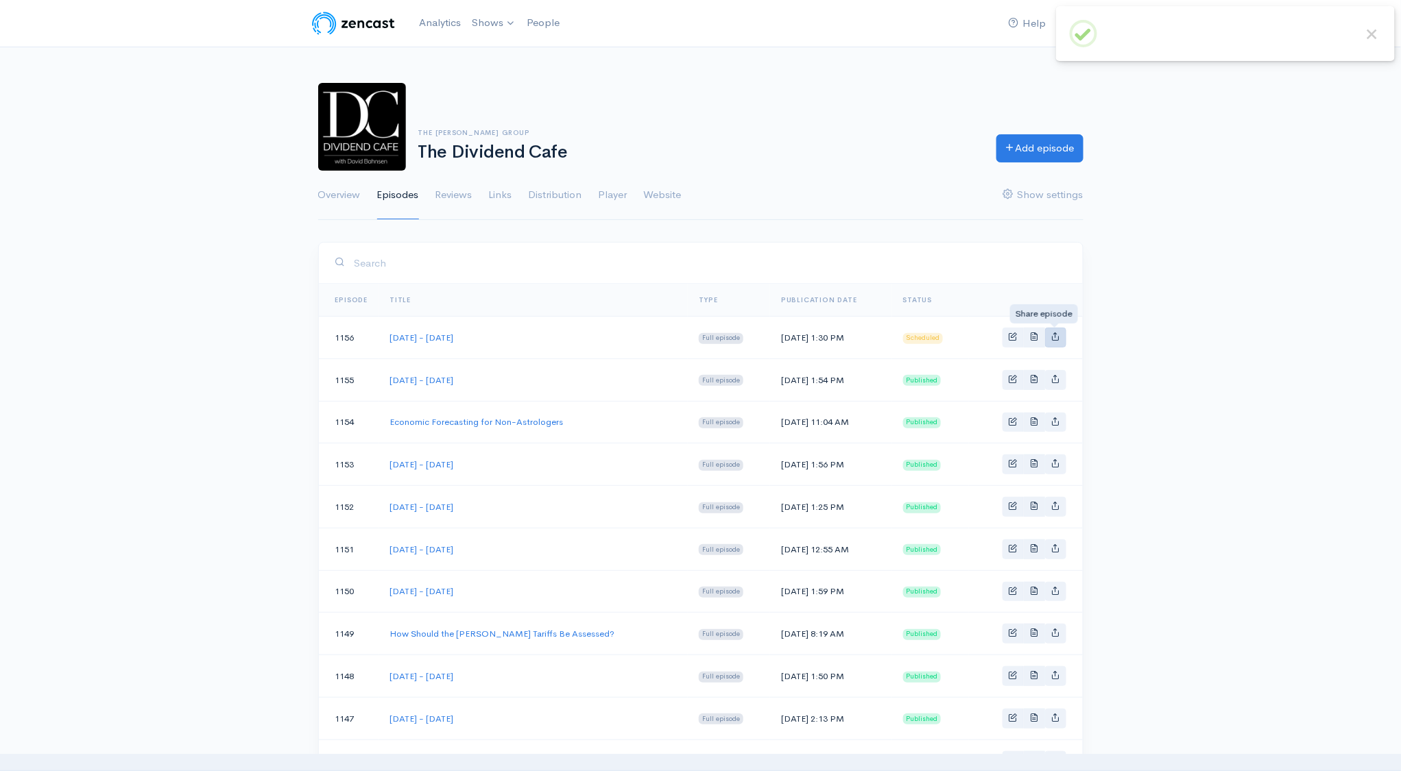
click at [1054, 339] on icon "Basic example" at bounding box center [1055, 336] width 9 height 9
type input "https://podcast.dividendcafe.com/episodes/tuesday-august-12-2025"
type input "https://dts.podtrac.com/redirect.mp3/media.zencast.fm/the-dividend-cafe-1/f335b…"
type input "<iframe src='https://share.zencast.fm/embed/episode/f335b697-943c-4eb7-be61-c7c…"
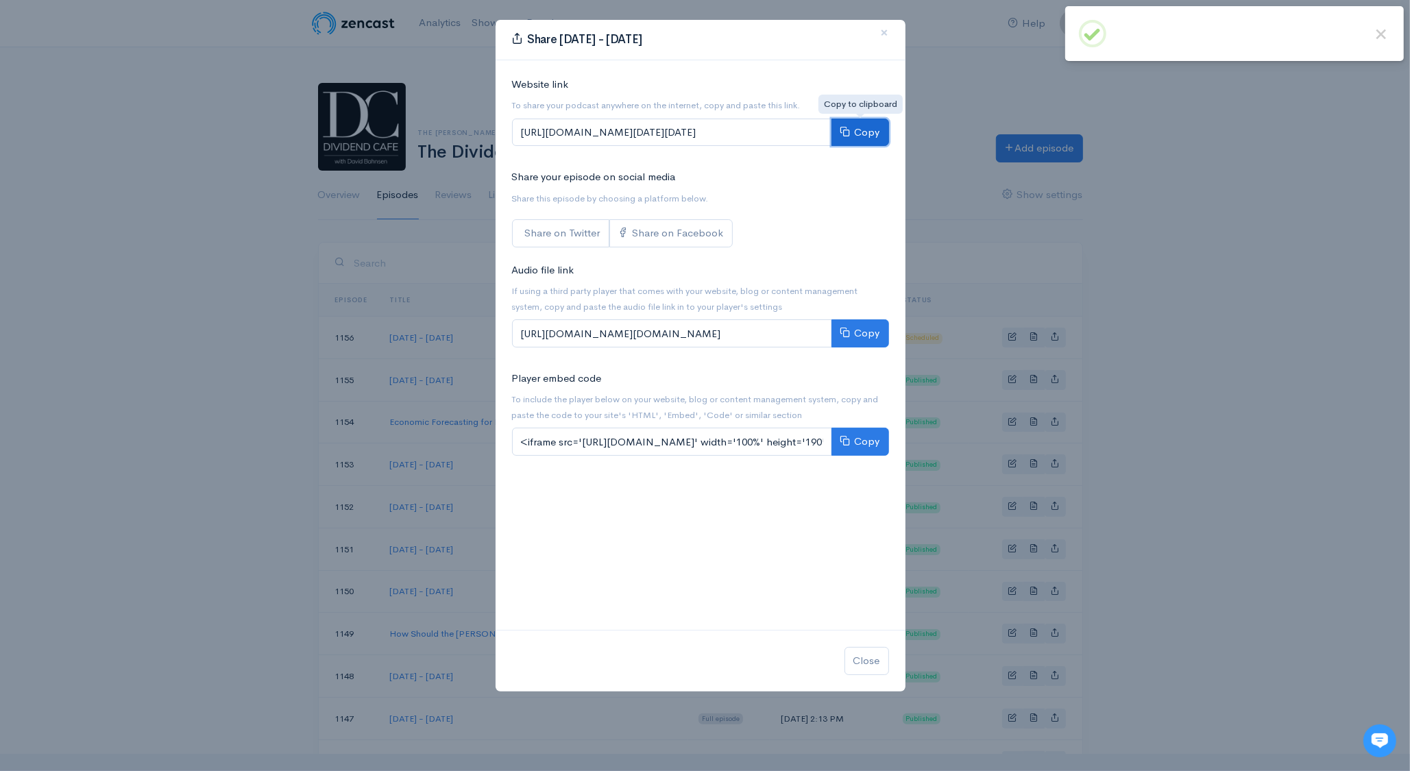
click at [868, 134] on button "Copy" at bounding box center [861, 133] width 58 height 28
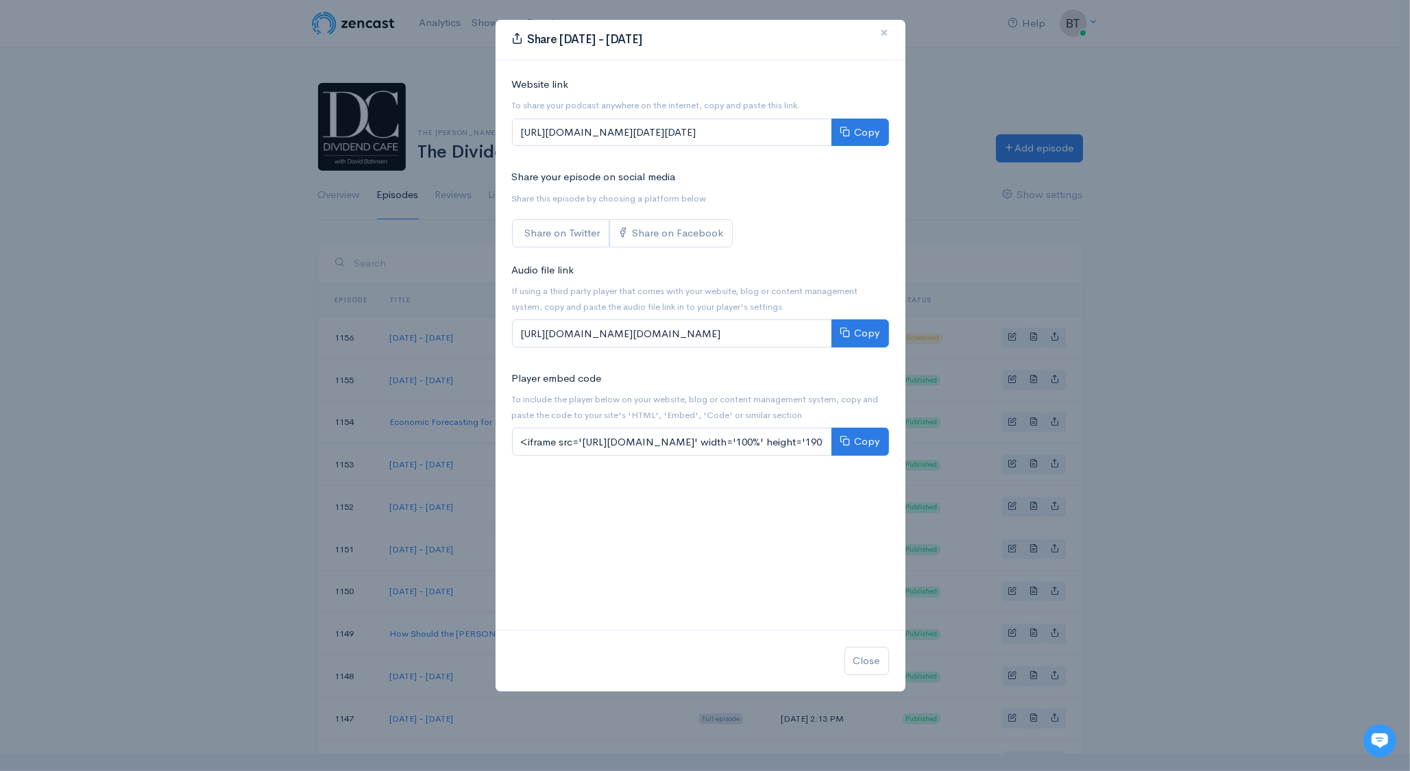
click at [882, 34] on span "×" at bounding box center [885, 33] width 8 height 20
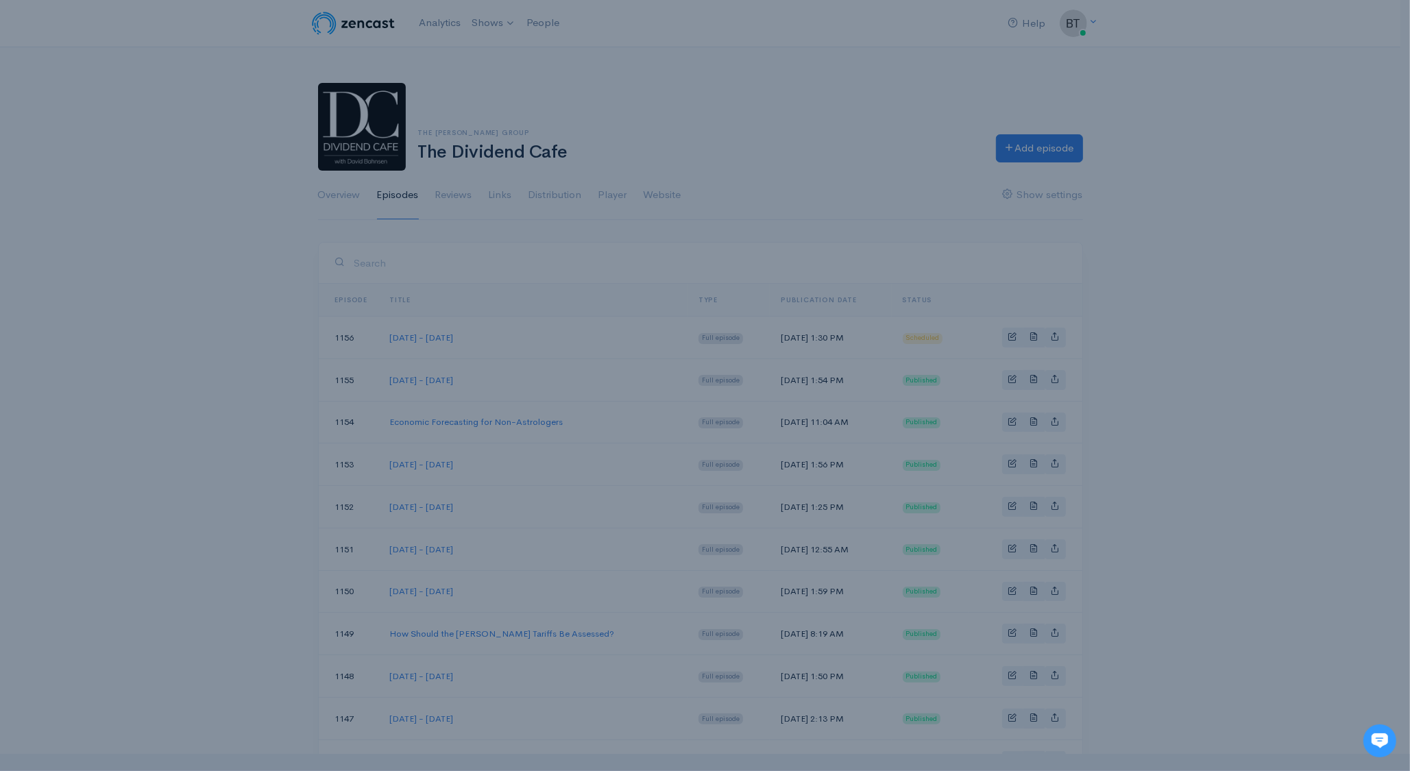
click at [882, 34] on div "Share Tuesday - August 12, 2025 × Website link To share your podcast anywhere o…" at bounding box center [700, 252] width 411 height 673
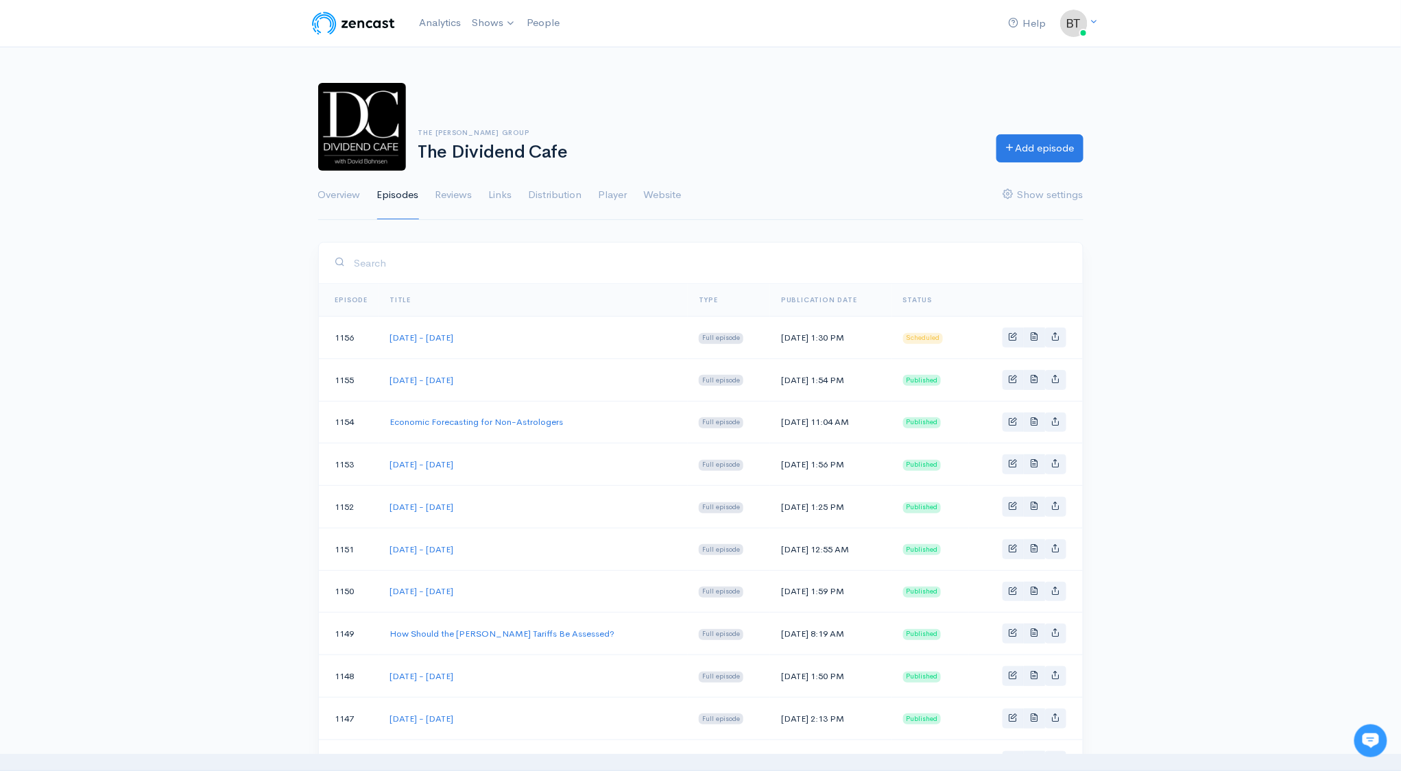
click at [1230, 104] on div "The Bahnsen Group The Dividend Cafe Add episode Overview Episodes Reviews Links…" at bounding box center [700, 144] width 1401 height 154
click at [1015, 341] on link "Basic example" at bounding box center [1012, 338] width 21 height 20
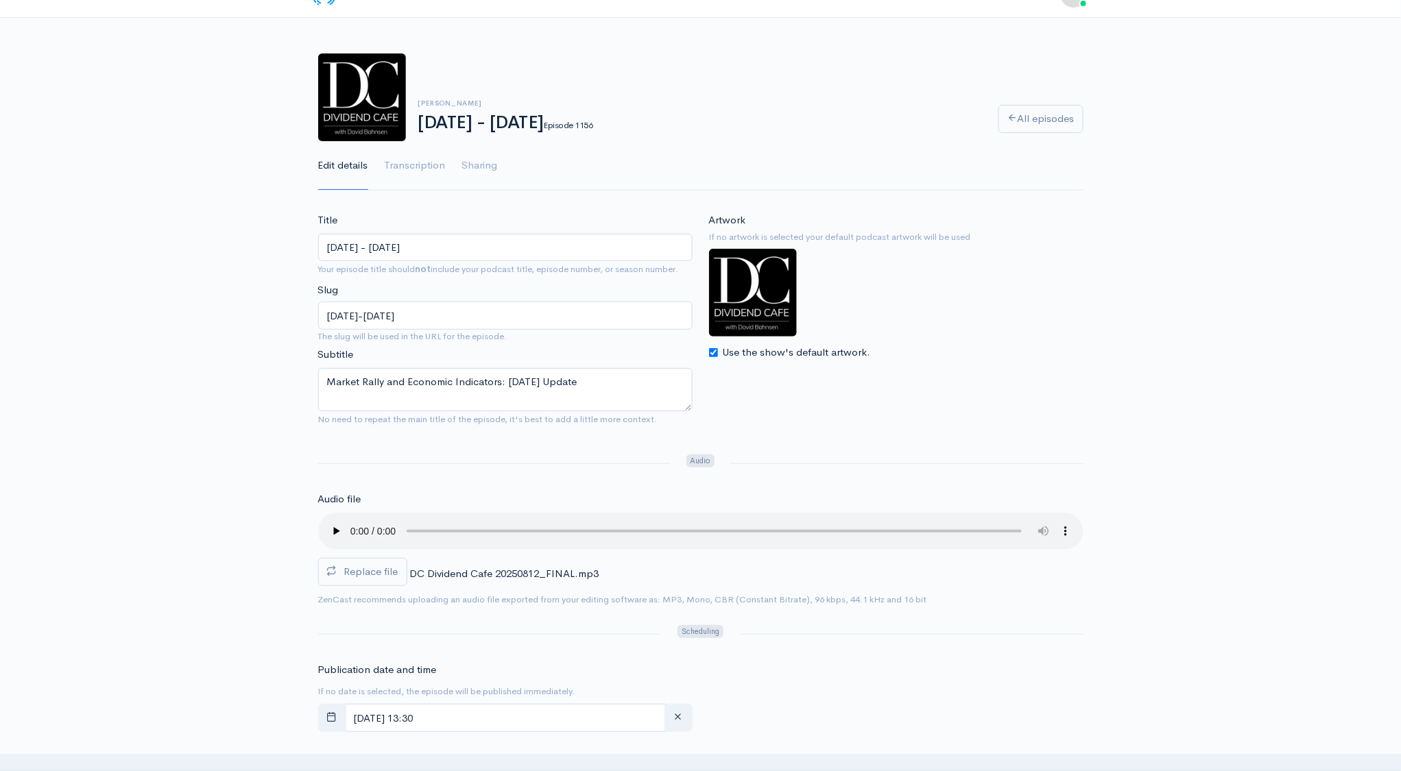
scroll to position [57, 0]
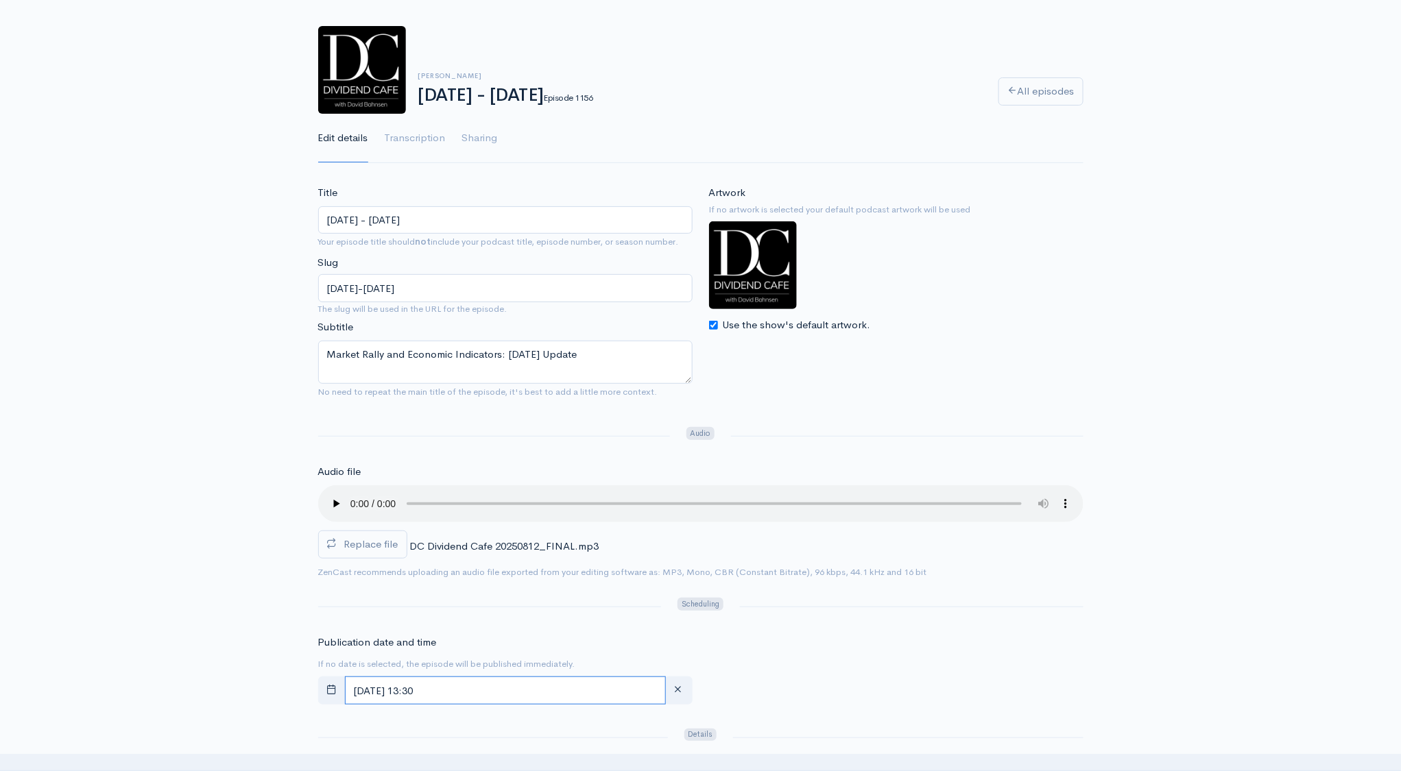
click at [488, 690] on input "August, 13 2025 13:30" at bounding box center [505, 691] width 321 height 28
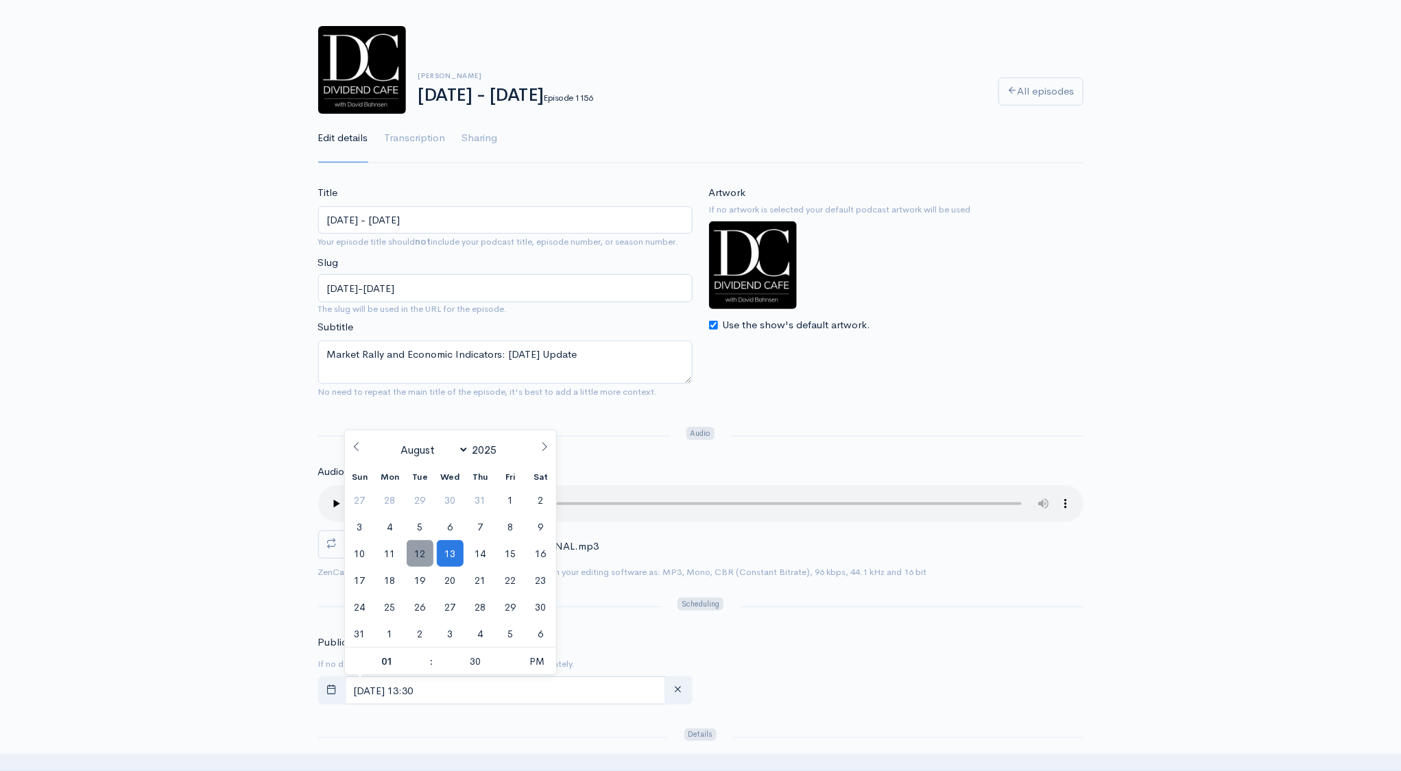
click at [428, 557] on span "12" at bounding box center [420, 553] width 27 height 27
type input "August, 12 2025 13:30"
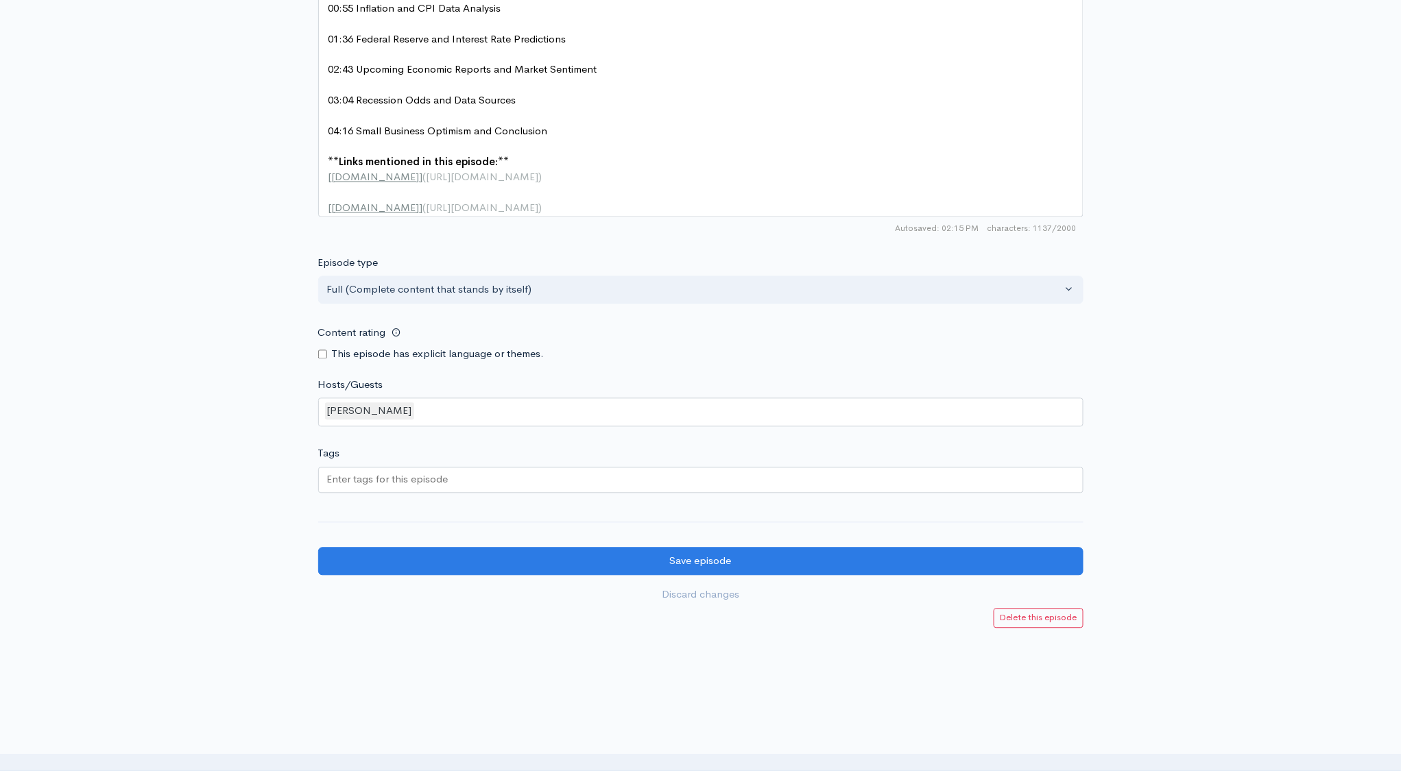
scroll to position [1085, 0]
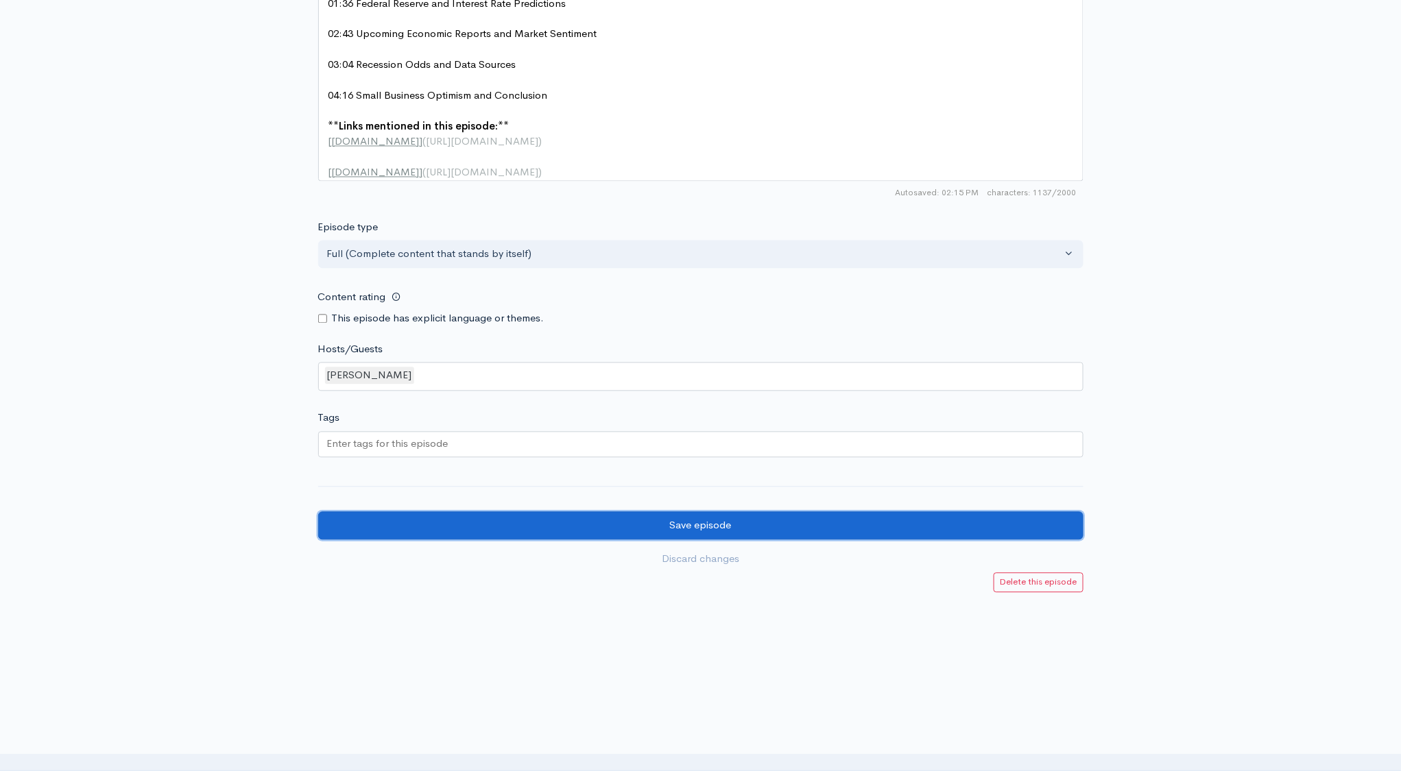
click at [690, 538] on input "Save episode" at bounding box center [700, 526] width 765 height 28
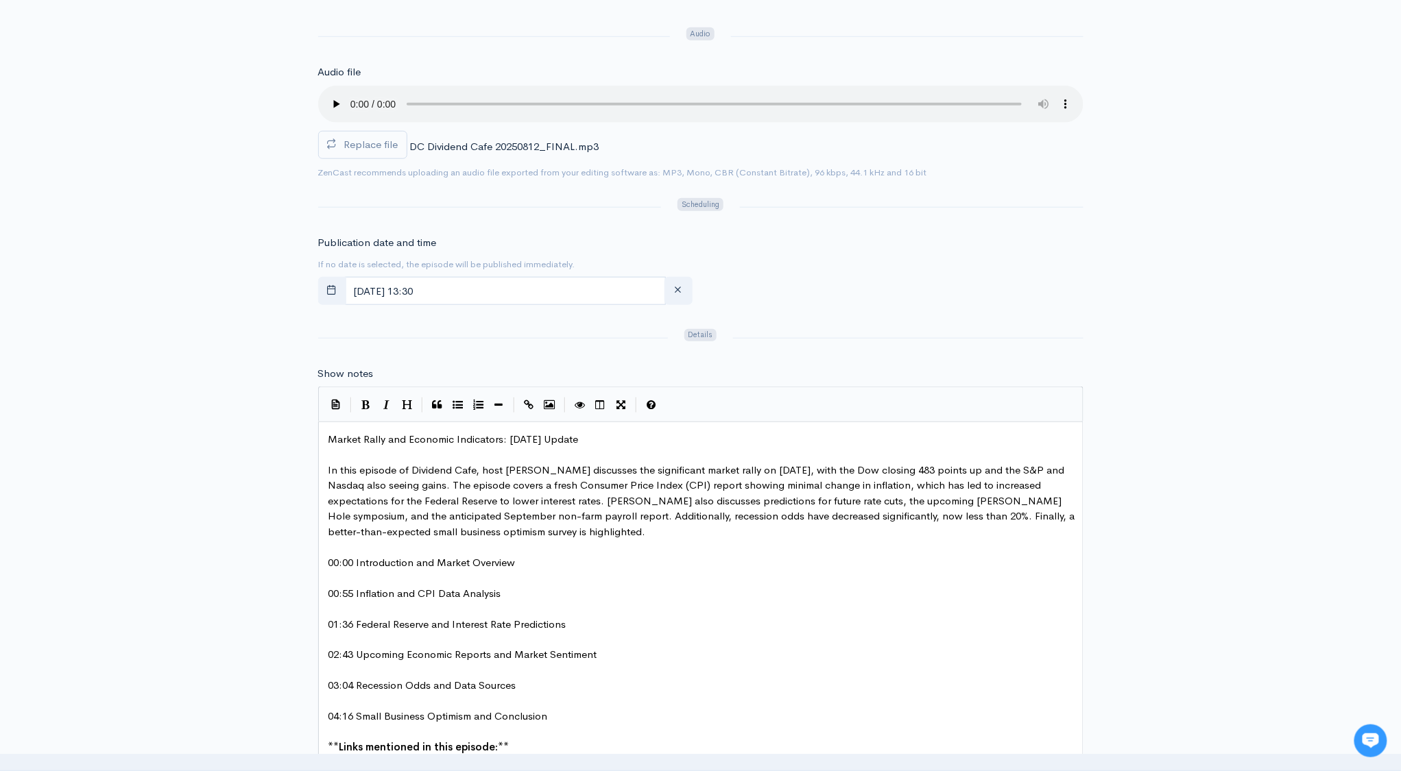
scroll to position [529, 0]
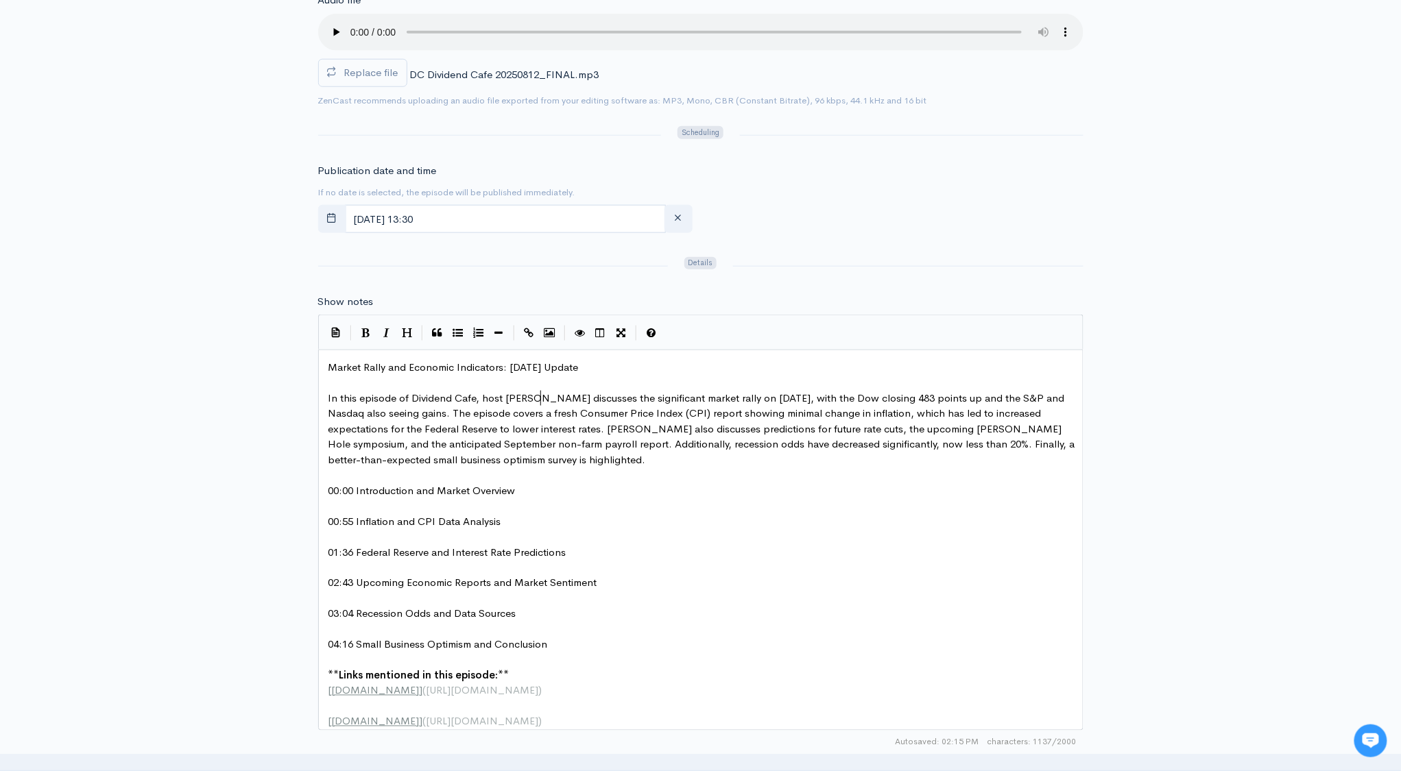
click at [541, 398] on span "In this episode of Dividend Cafe, host Brian Sitel discusses the significant ma…" at bounding box center [702, 428] width 749 height 75
type textarea "zy"
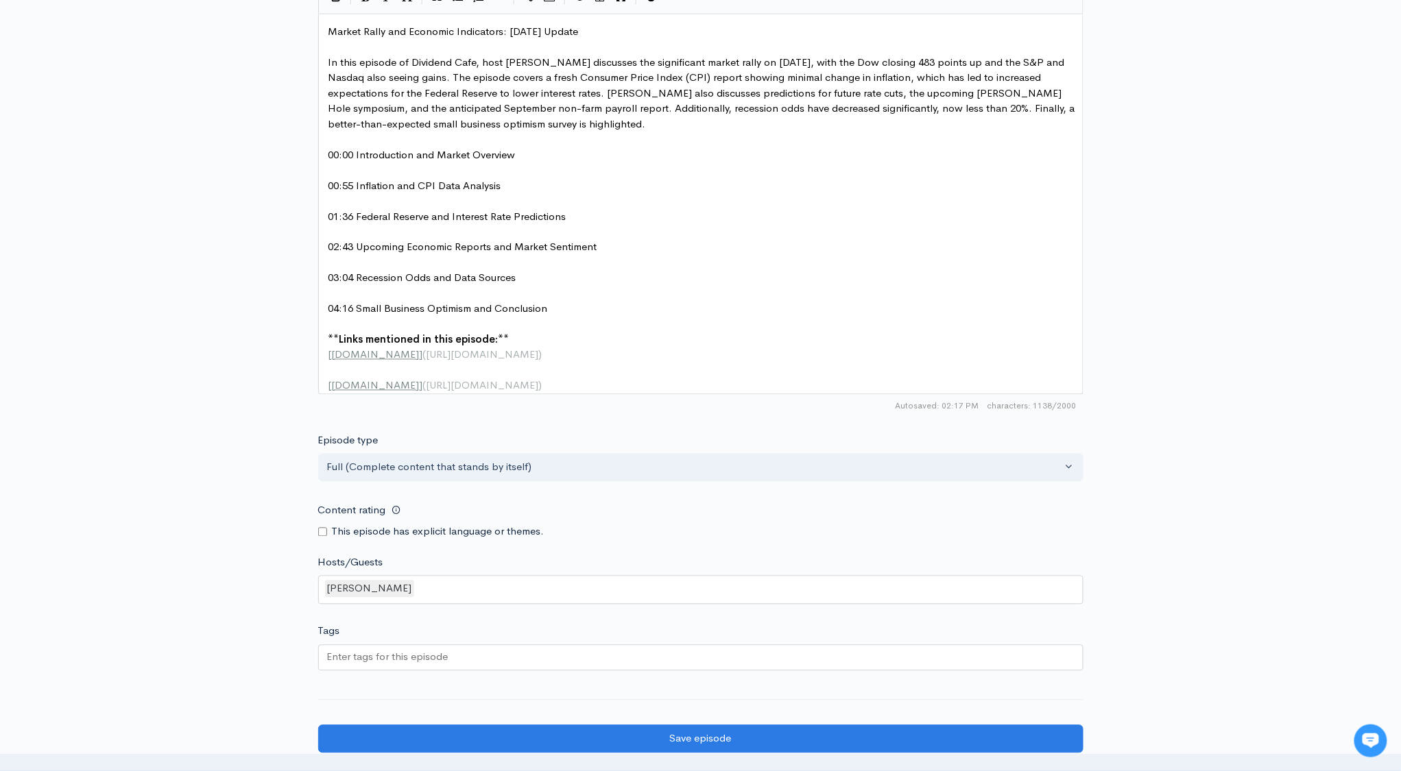
scroll to position [1085, 0]
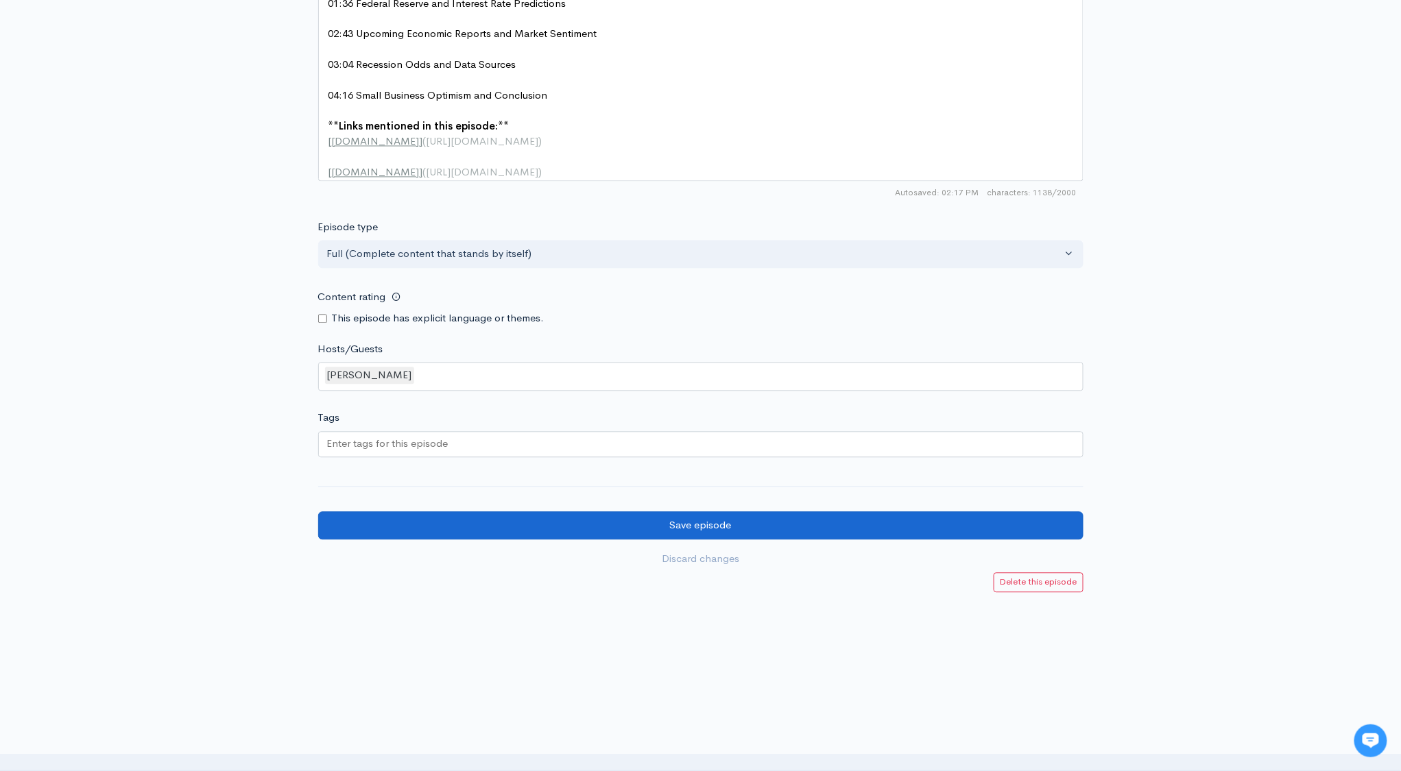
type textarea "S"
click at [716, 535] on input "Save episode" at bounding box center [700, 526] width 765 height 28
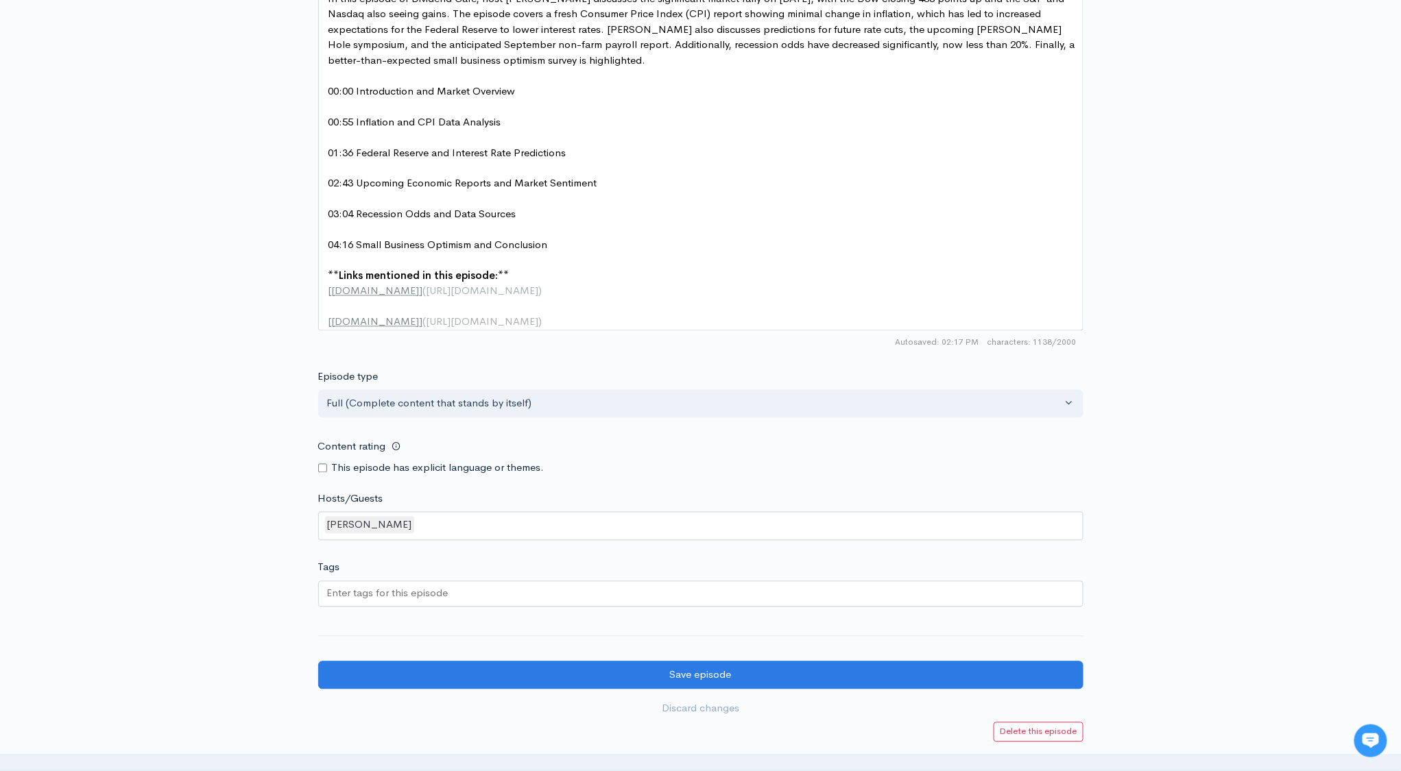
scroll to position [937, 0]
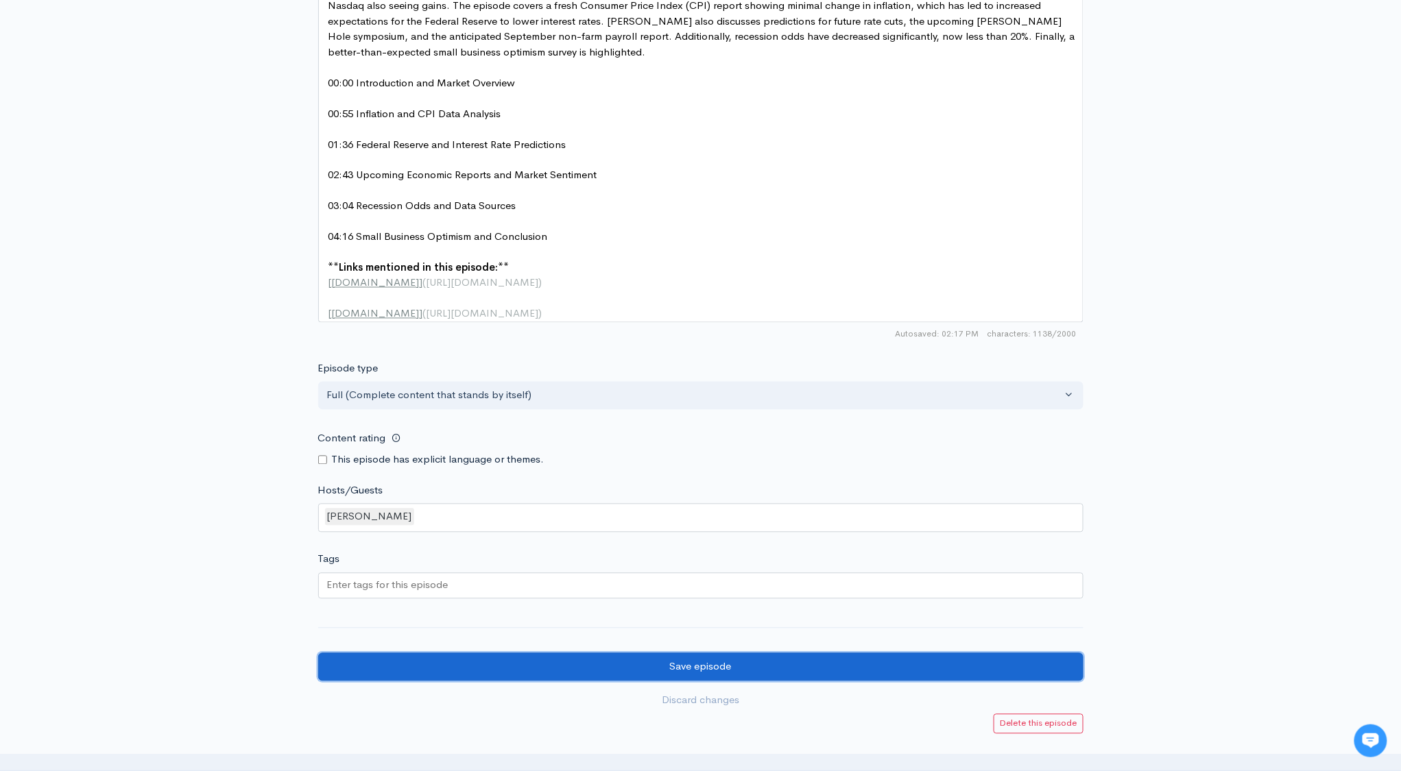
click at [725, 681] on input "Save episode" at bounding box center [700, 667] width 765 height 28
